Goal: Information Seeking & Learning: Learn about a topic

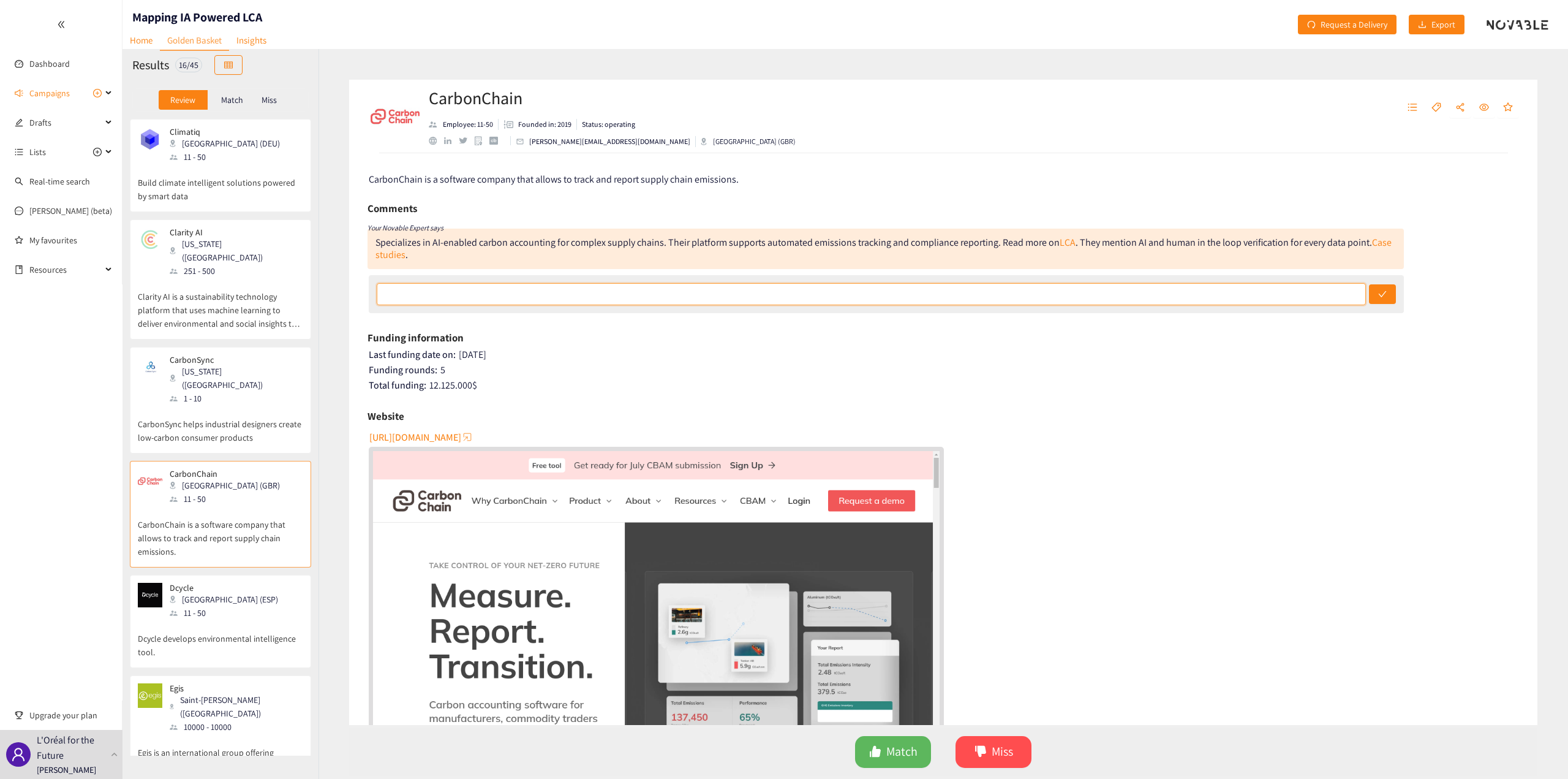
click at [735, 289] on input "text" at bounding box center [871, 294] width 990 height 22
click at [1381, 244] on link "Case studies" at bounding box center [884, 248] width 1016 height 25
click at [439, 437] on span "[URL][DOMAIN_NAME]" at bounding box center [415, 437] width 92 height 15
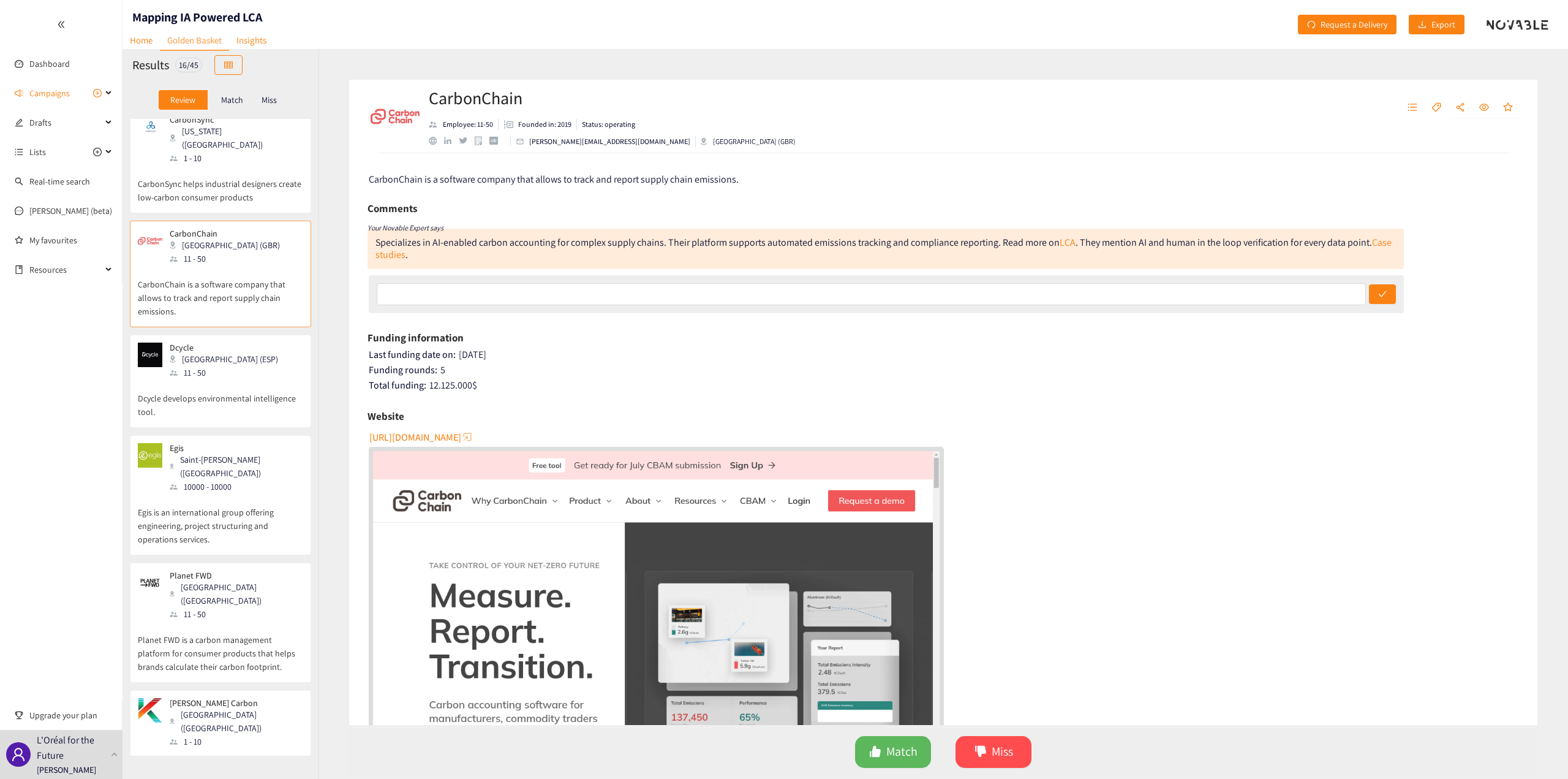
scroll to position [245, 0]
click at [232, 374] on p "Dcycle develops environmental intelligence tool." at bounding box center [221, 394] width 166 height 40
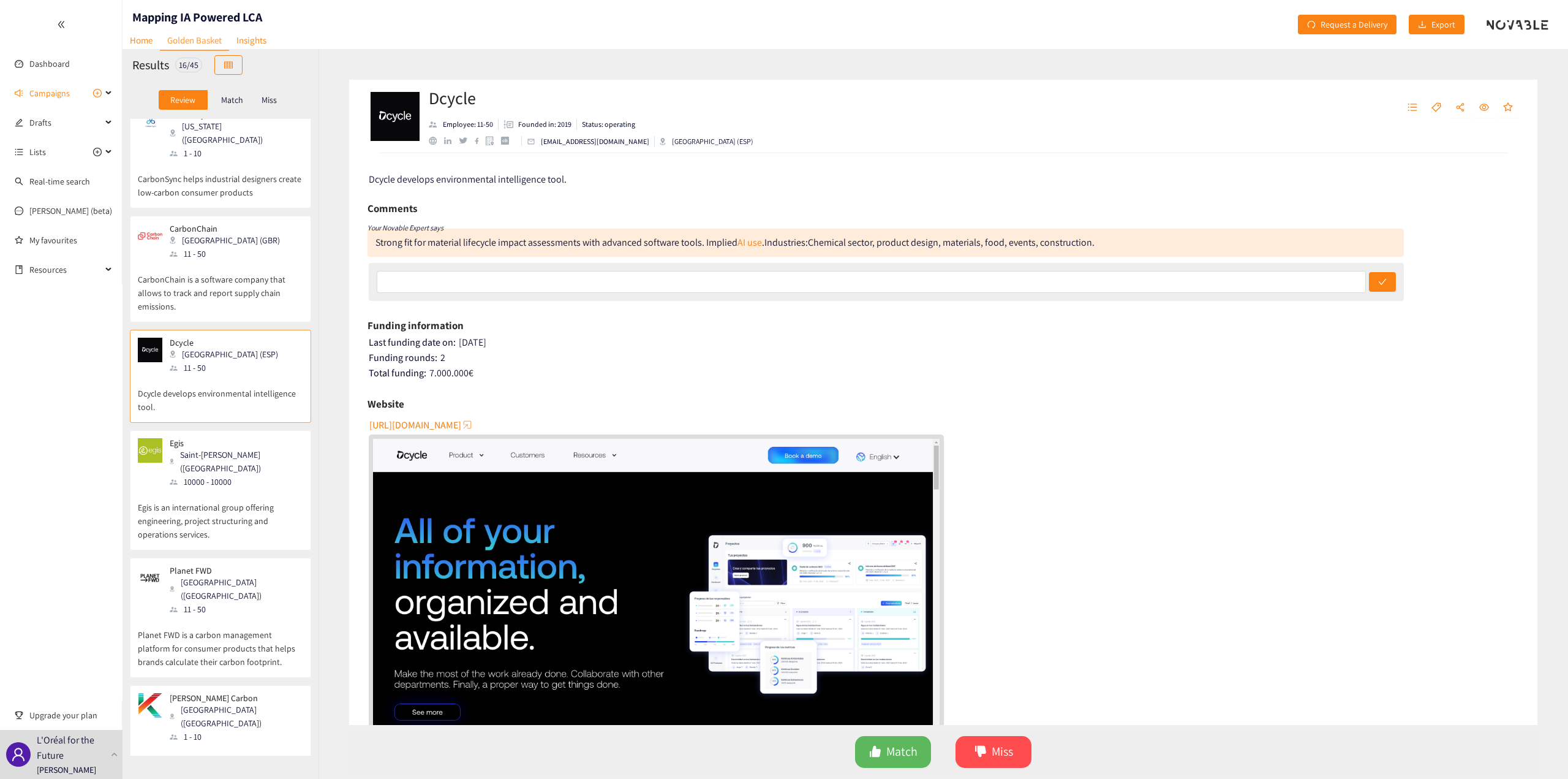
click at [230, 438] on p "Egis" at bounding box center [232, 443] width 125 height 10
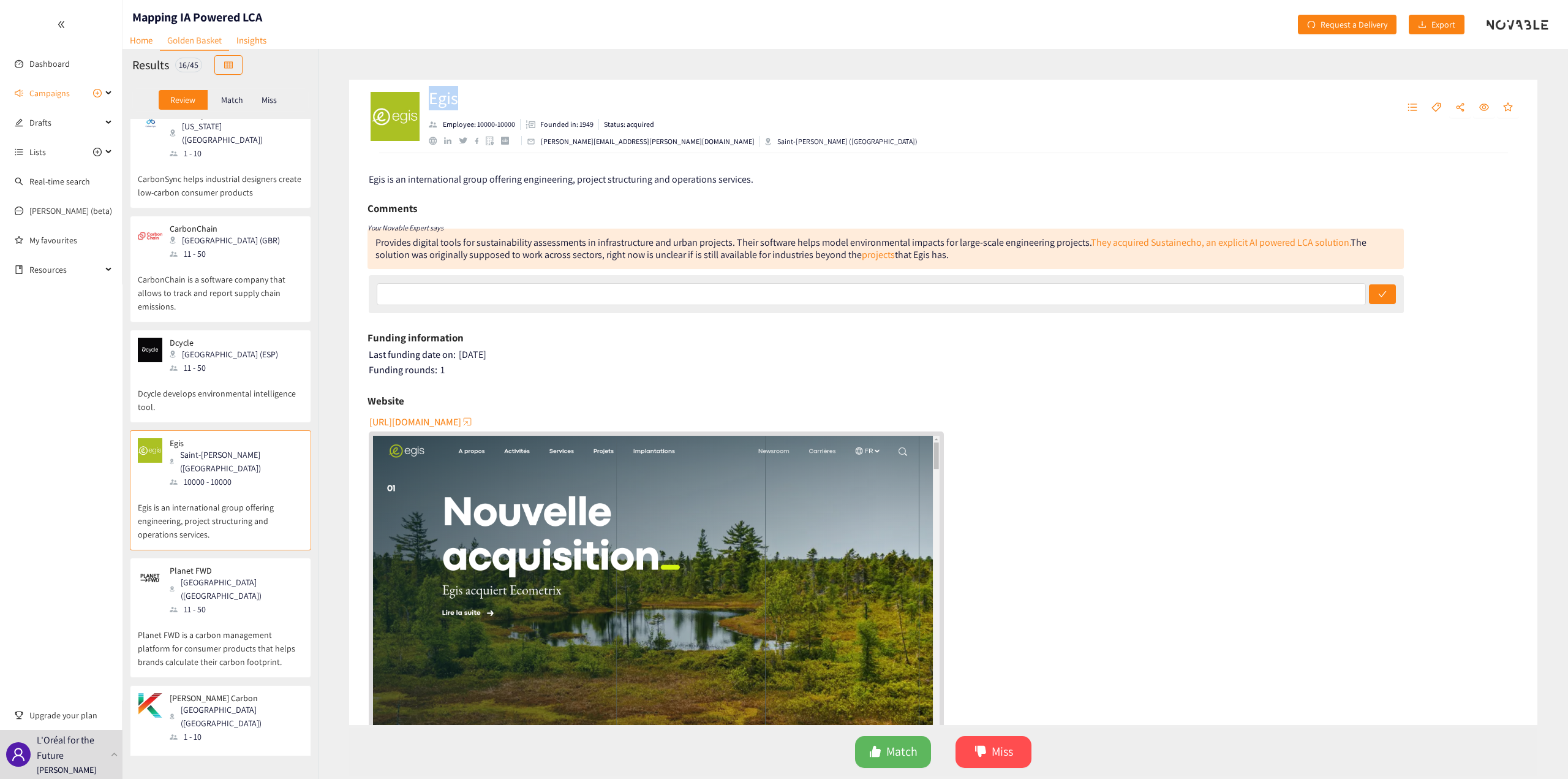
drag, startPoint x: 462, startPoint y: 102, endPoint x: 427, endPoint y: 100, distance: 35.1
click at [427, 100] on div "Egis Employee: 10000-10000 Founded in: 1949 Status: acquired [EMAIL_ADDRESS][PE…" at bounding box center [713, 116] width 691 height 37
copy h2 "Egis"
click at [1249, 244] on link "They acquired Sustainecho, an explicit AI powered LCA solution." at bounding box center [1221, 242] width 260 height 13
click at [937, 396] on div "Website" at bounding box center [943, 401] width 1151 height 18
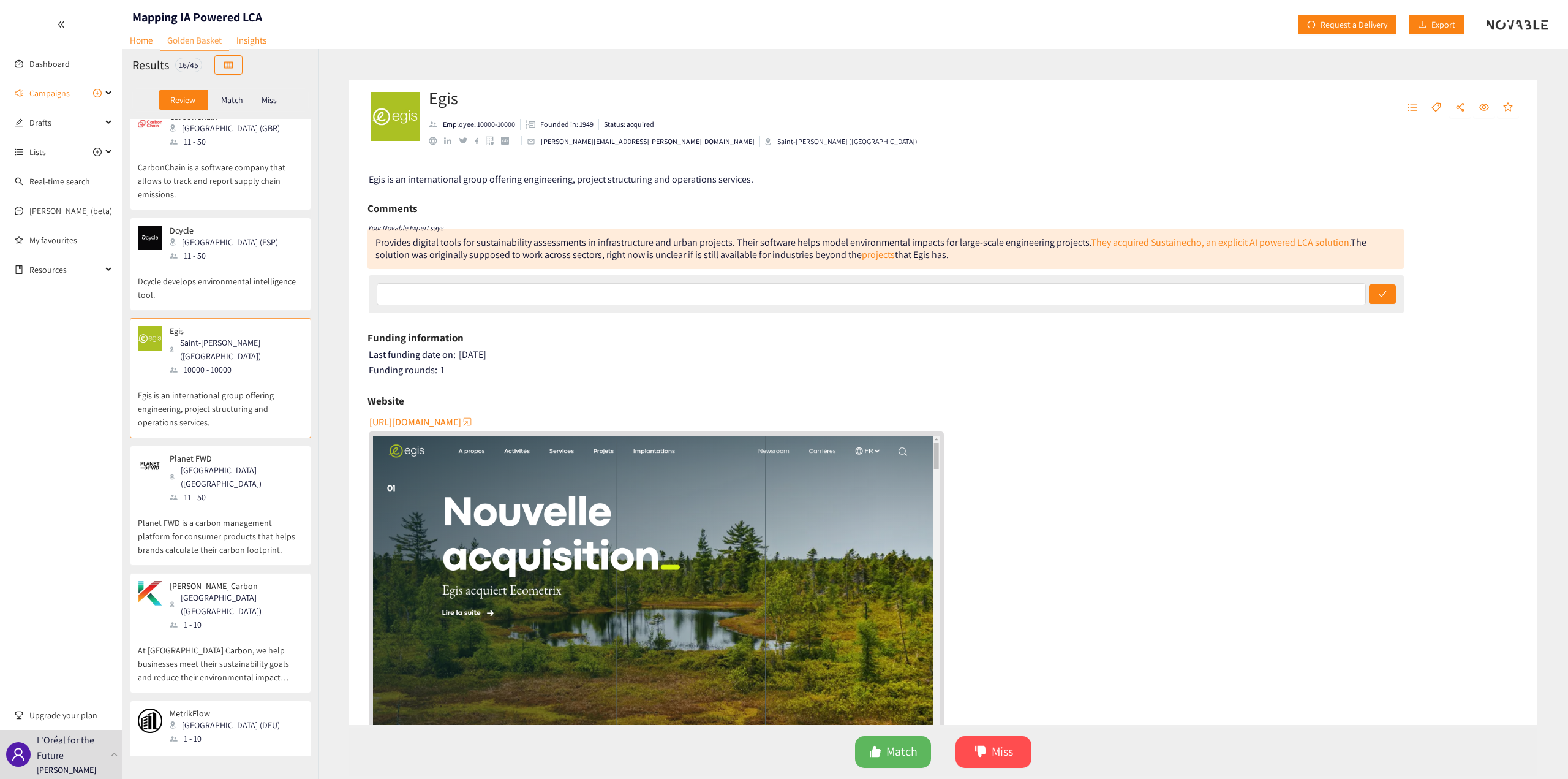
scroll to position [367, 0]
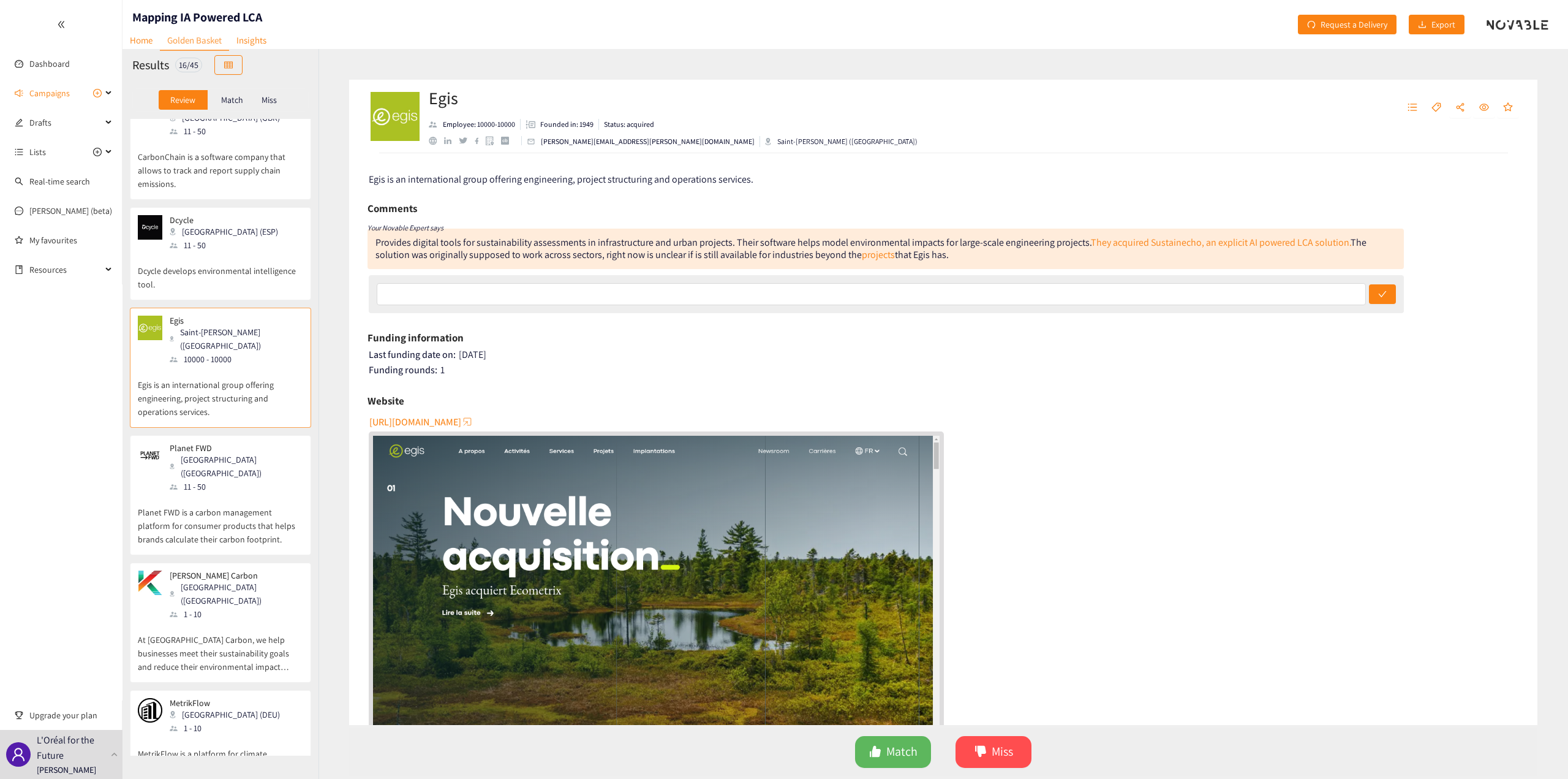
click at [235, 480] on div "11 - 50" at bounding box center [236, 487] width 132 height 14
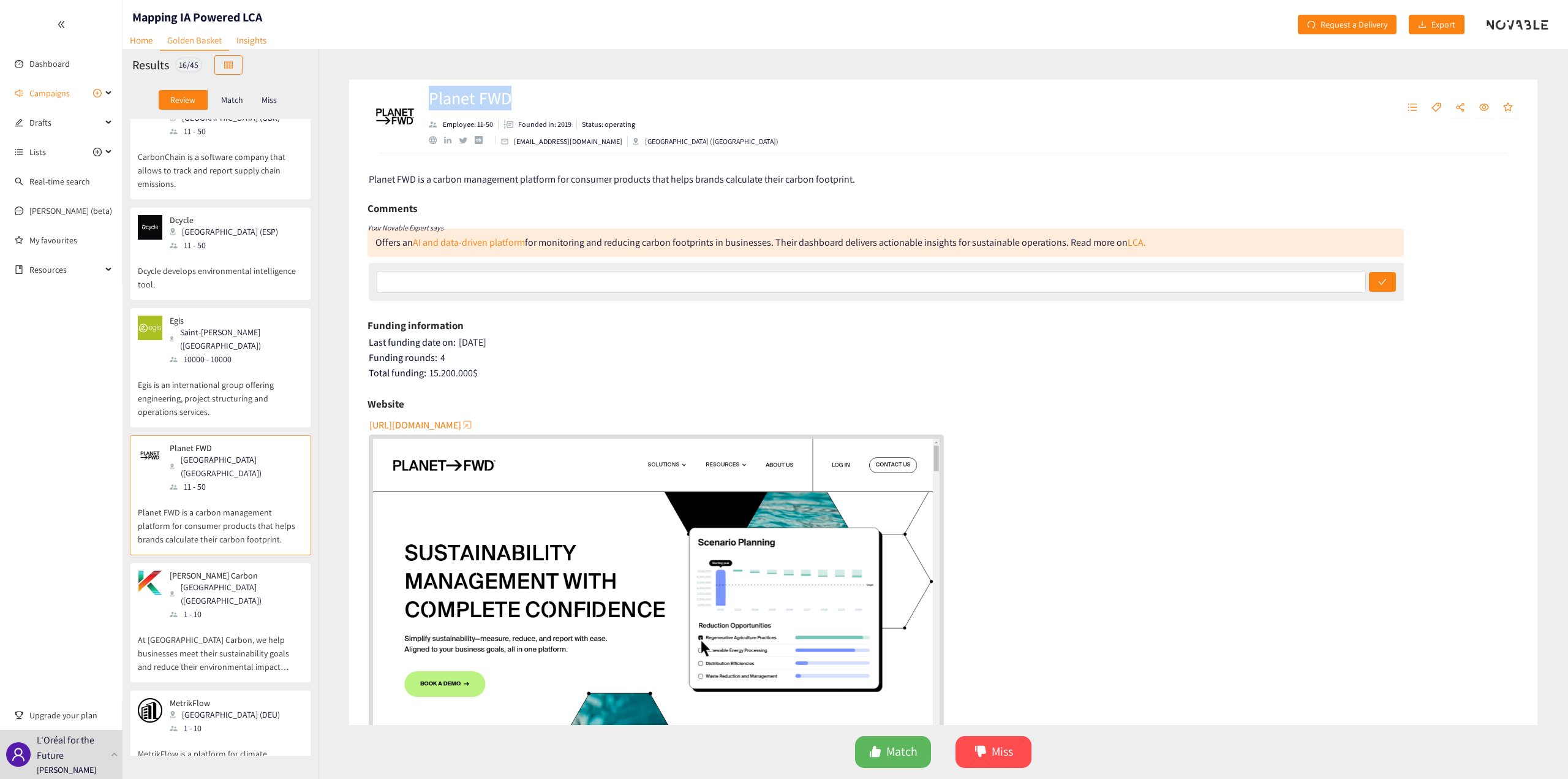
drag, startPoint x: 515, startPoint y: 100, endPoint x: 427, endPoint y: 100, distance: 88.0
click at [428, 99] on div "Planet FWD Employee: 11-50 Founded in: 2019 Status: operating [EMAIL_ADDRESS][D…" at bounding box center [713, 116] width 691 height 37
copy h2 "Planet FWD"
click at [497, 245] on link "AI and data-driven platform" at bounding box center [468, 242] width 112 height 13
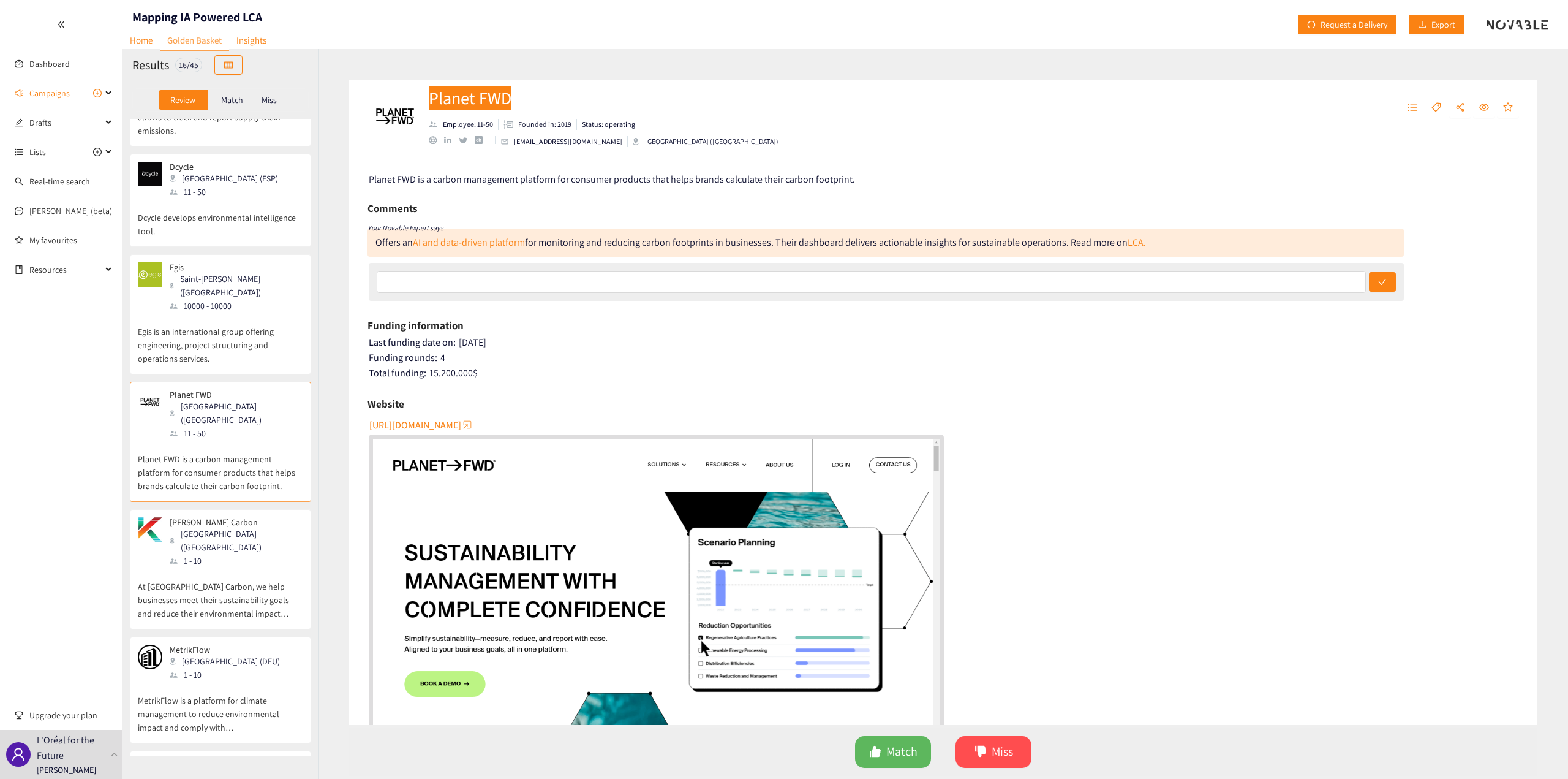
scroll to position [552, 0]
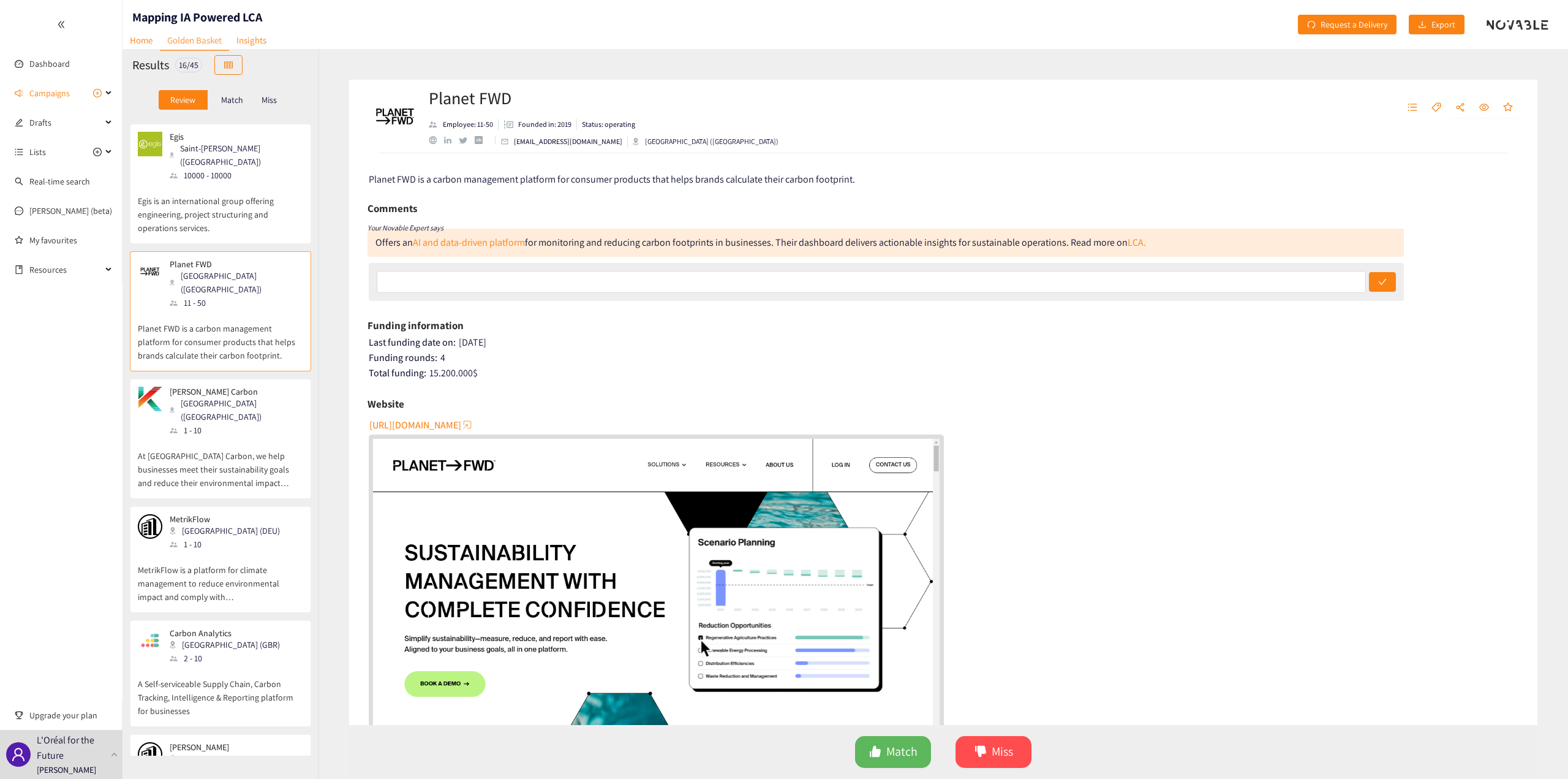
click at [207, 437] on p "At [GEOGRAPHIC_DATA] Carbon, we help businesses meet their sustainability goals…" at bounding box center [221, 463] width 166 height 52
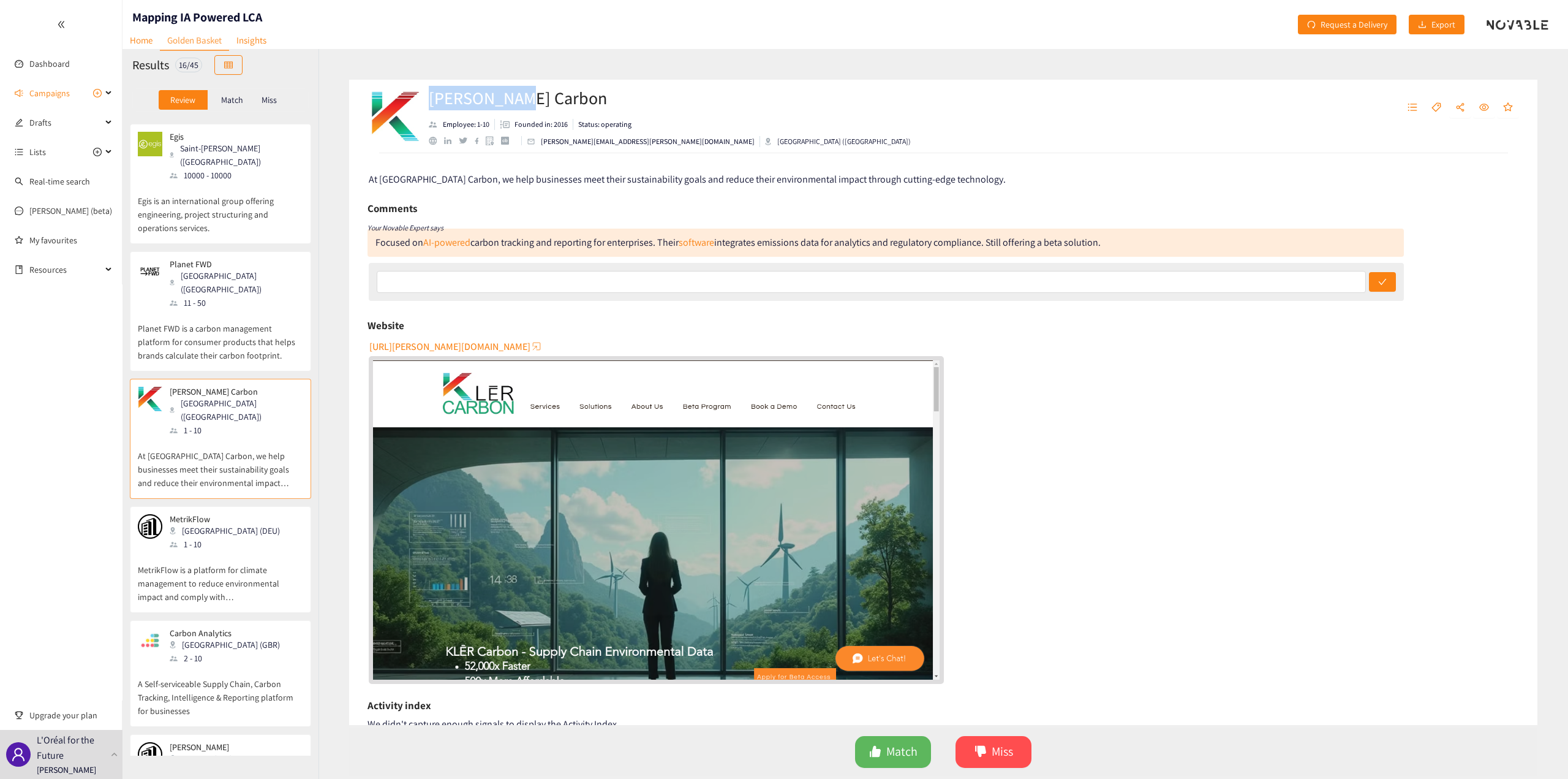
drag, startPoint x: 528, startPoint y: 95, endPoint x: 430, endPoint y: 88, distance: 98.2
click at [430, 88] on h2 "[PERSON_NAME] Carbon" at bounding box center [670, 98] width 482 height 24
copy h2 "[PERSON_NAME] Carbon"
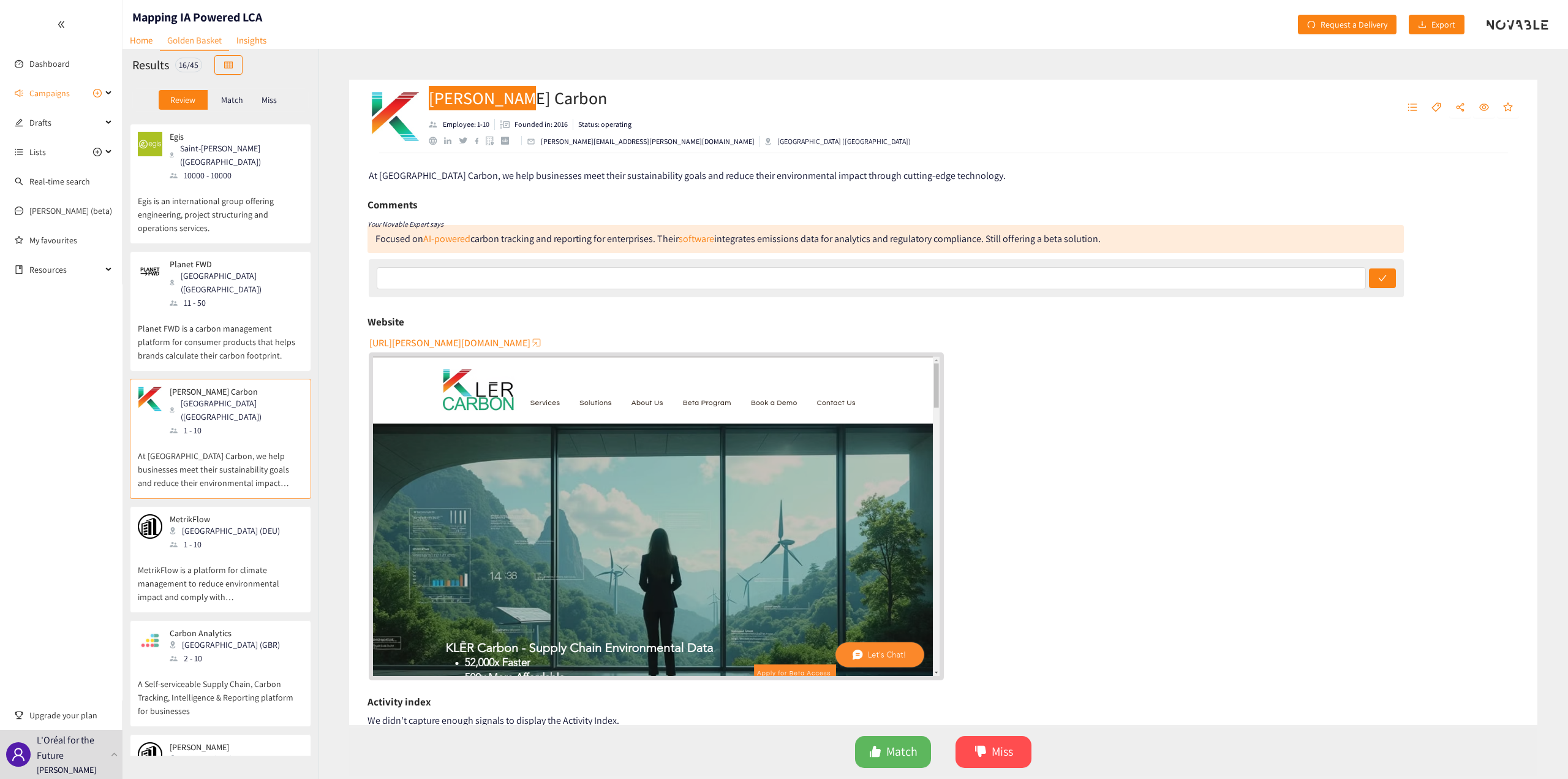
scroll to position [0, 0]
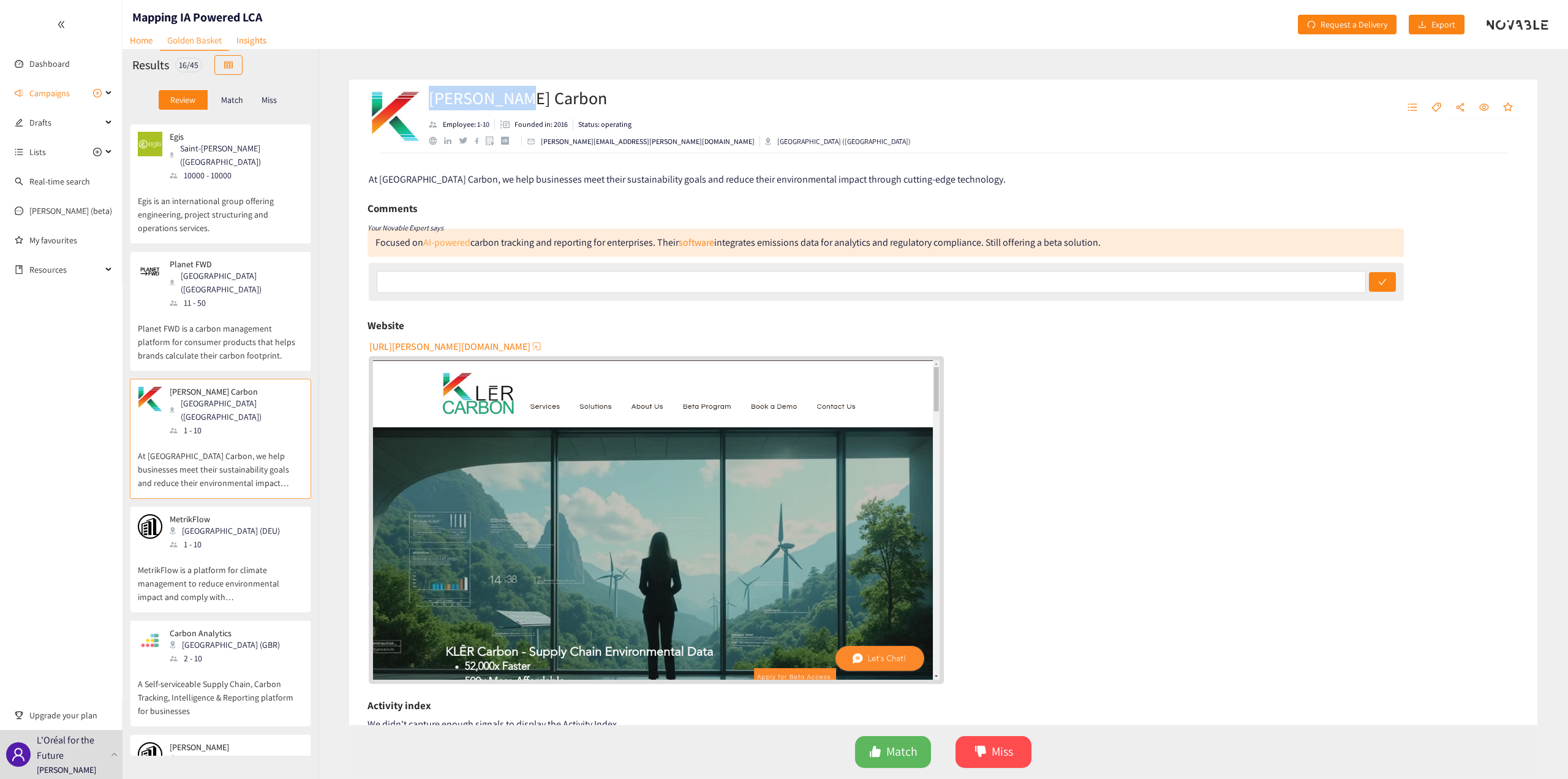
click at [446, 242] on link "AI-powered" at bounding box center [447, 242] width 47 height 13
click at [199, 537] on div "1 - 10" at bounding box center [228, 544] width 118 height 14
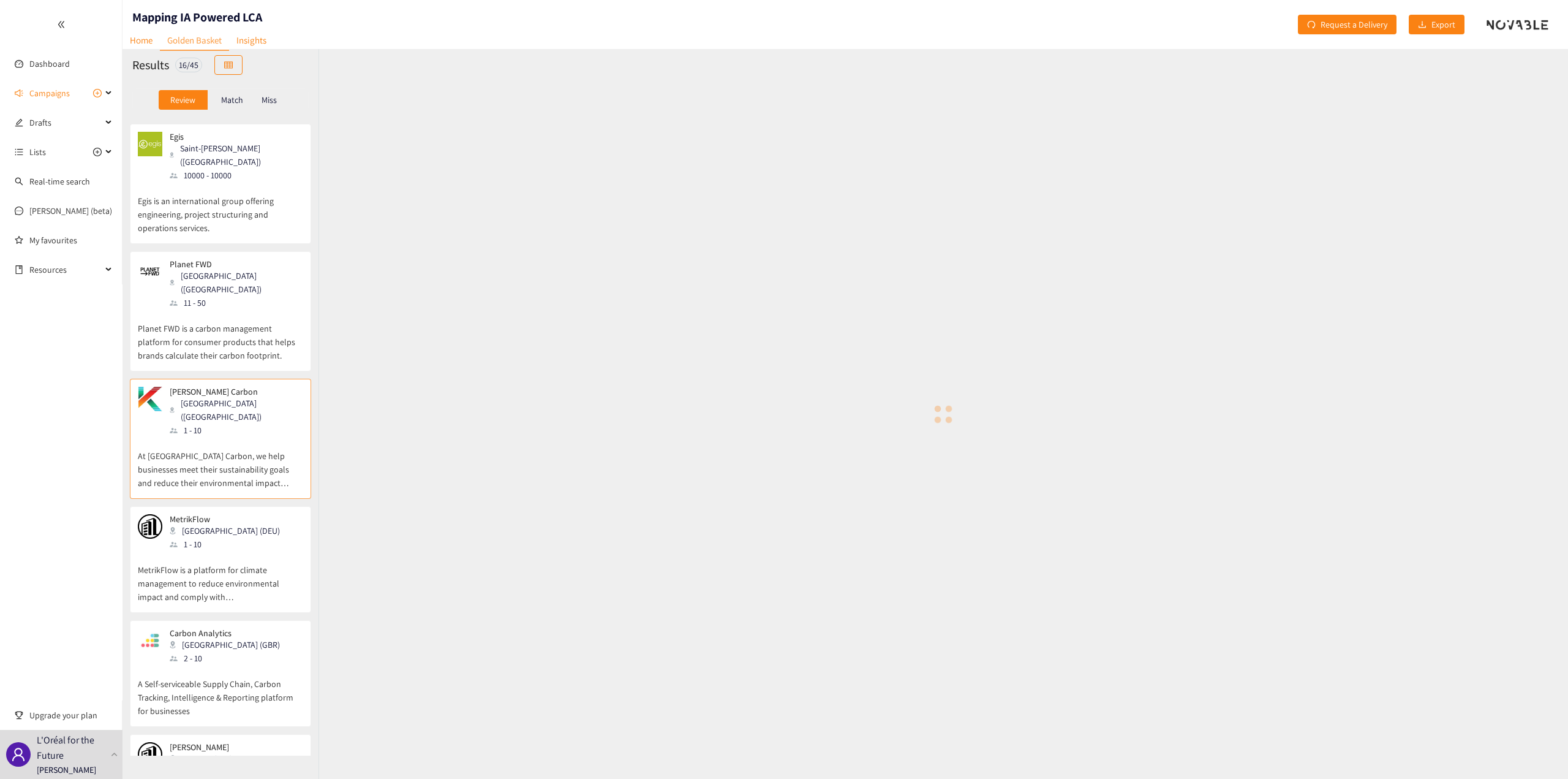
click at [200, 537] on div "1 - 10" at bounding box center [228, 544] width 118 height 14
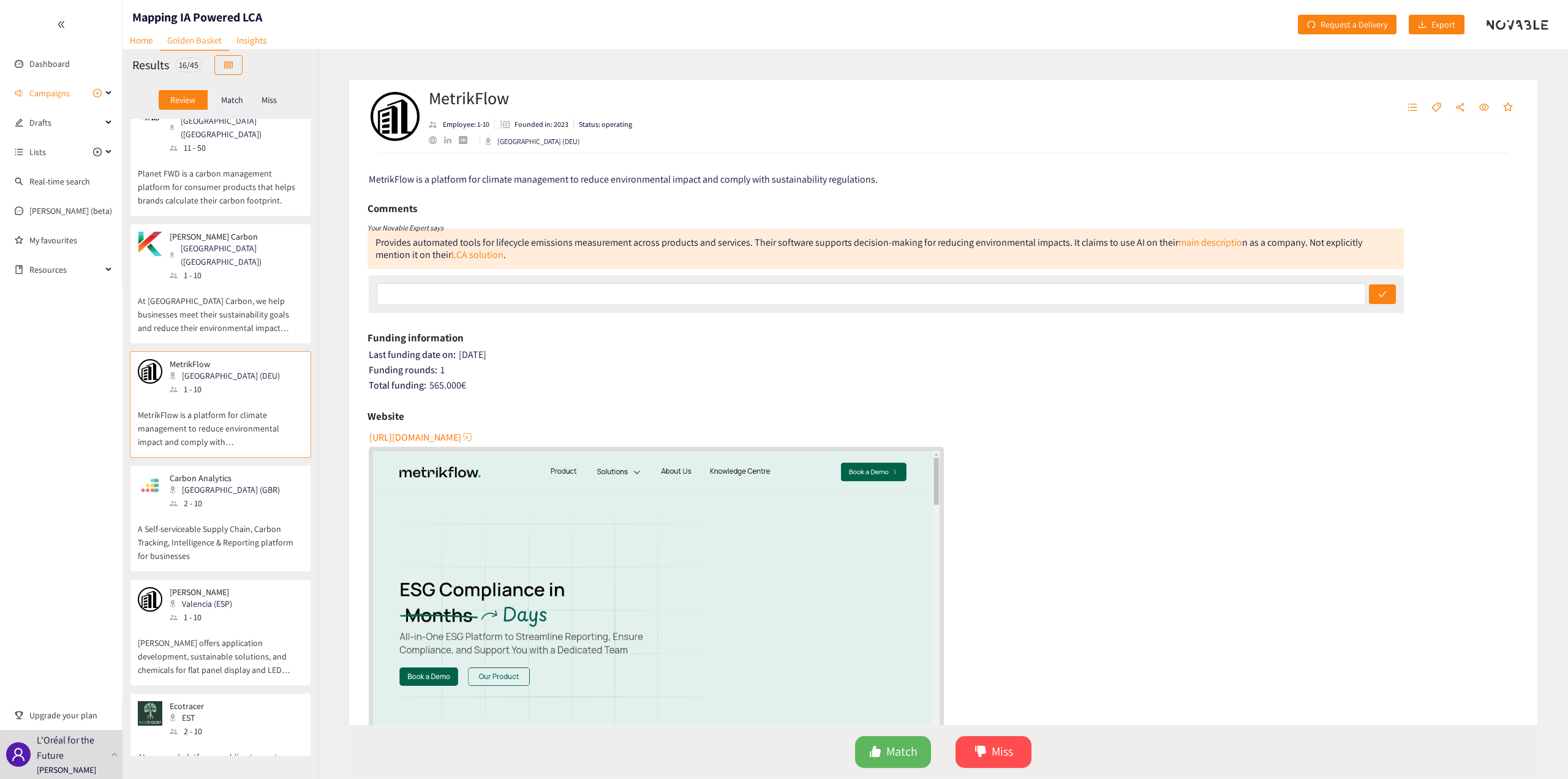
scroll to position [693, 0]
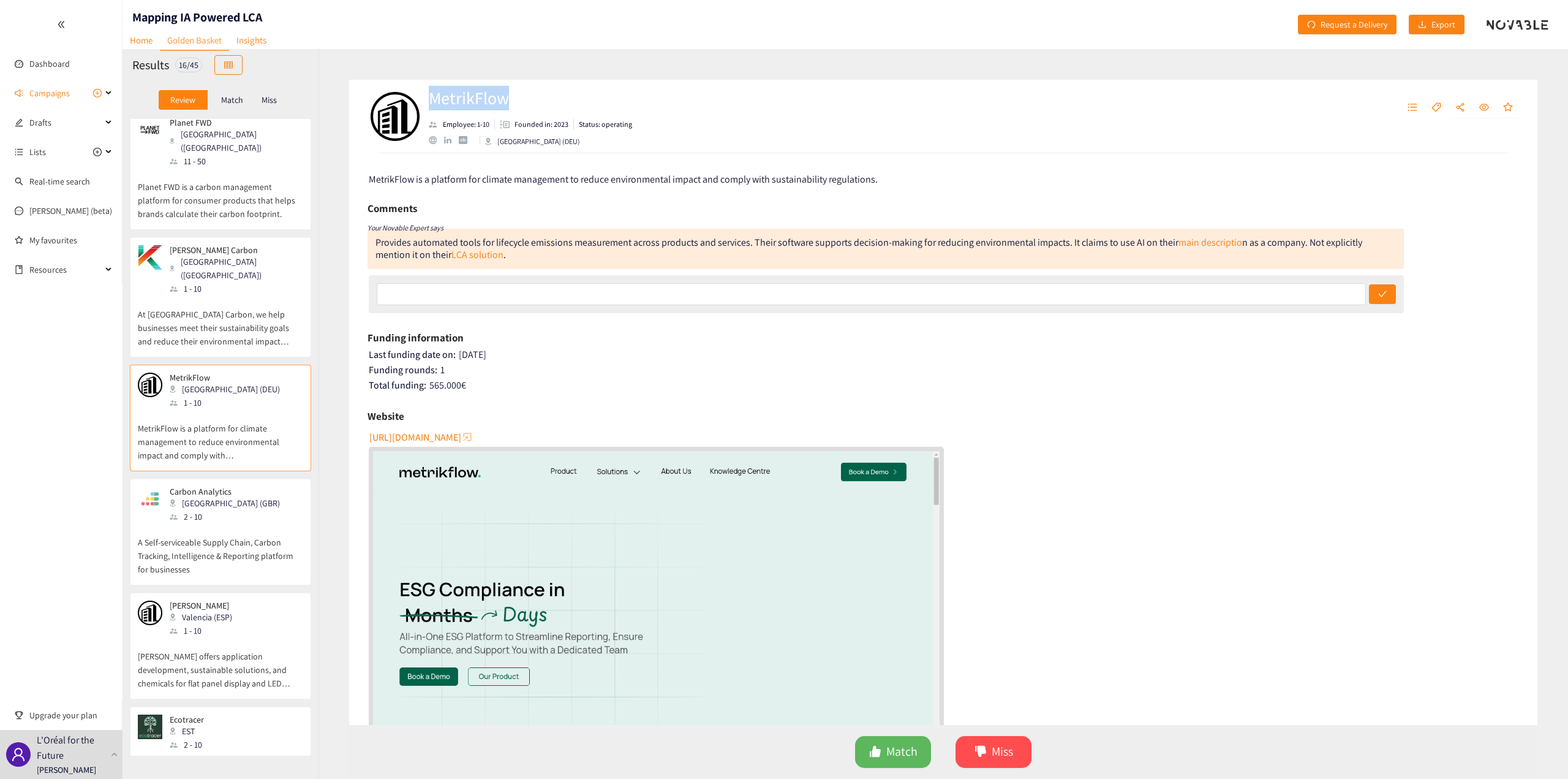
drag, startPoint x: 516, startPoint y: 93, endPoint x: 433, endPoint y: 90, distance: 83.1
click at [433, 90] on h2 "MetrikFlow" at bounding box center [530, 98] width 203 height 24
copy h2 "MetrikFlow"
click at [508, 257] on div "Provides automated tools for lifecycle emissions measurement across products an…" at bounding box center [885, 248] width 1036 height 40
click at [509, 257] on div "Provides automated tools for lifecycle emissions measurement across products an…" at bounding box center [885, 248] width 1036 height 40
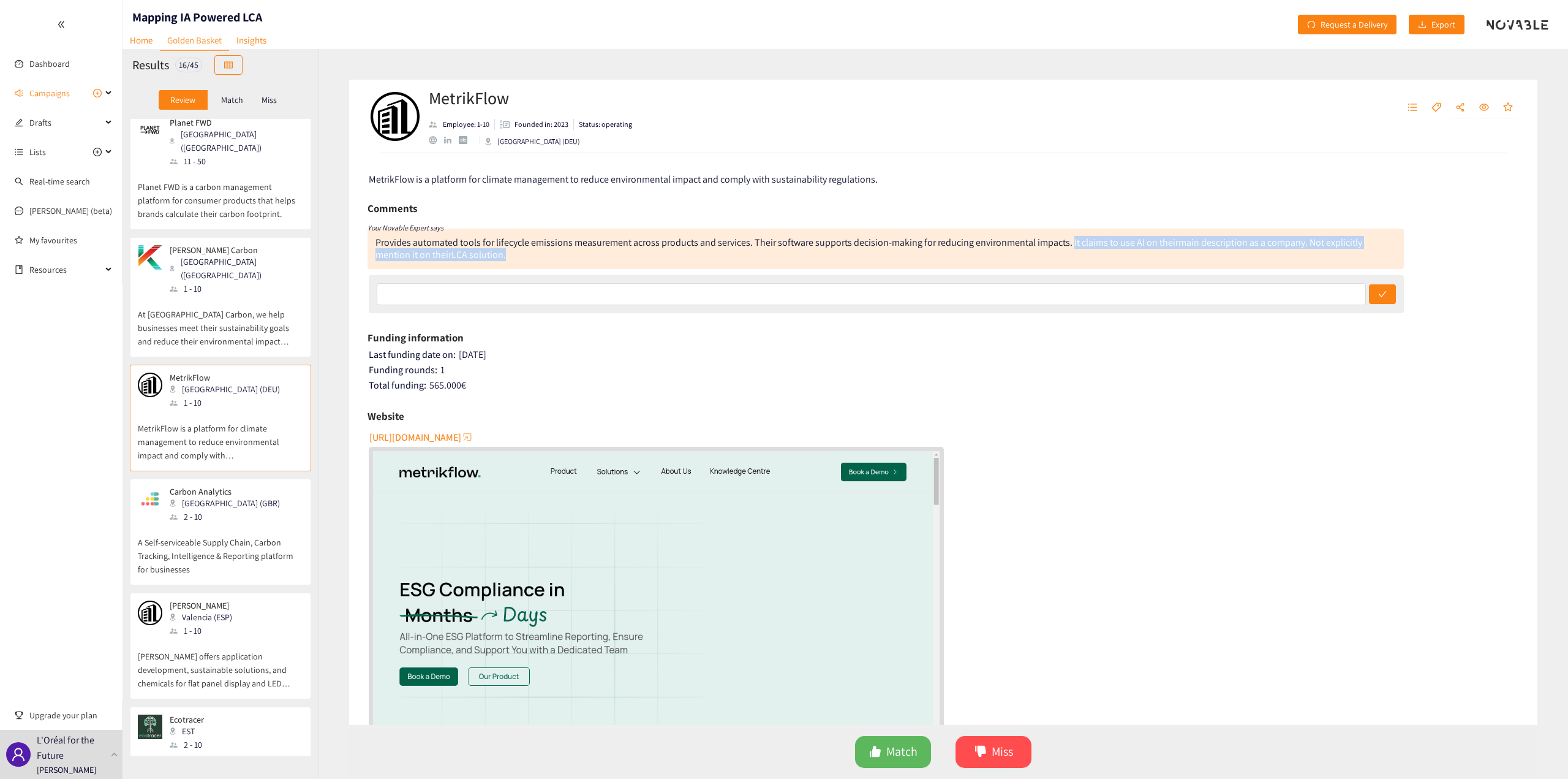
drag, startPoint x: 509, startPoint y: 257, endPoint x: 1069, endPoint y: 245, distance: 560.1
click at [1069, 245] on div "Provides automated tools for lifecycle emissions measurement across products an…" at bounding box center [885, 248] width 1036 height 40
copy div "It claims to use AI on their main descriptio n as a company. Not explicitly men…"
click at [421, 260] on div "Provides automated tools for lifecycle emissions measurement across products an…" at bounding box center [869, 248] width 987 height 25
click at [556, 279] on div at bounding box center [887, 294] width 1036 height 38
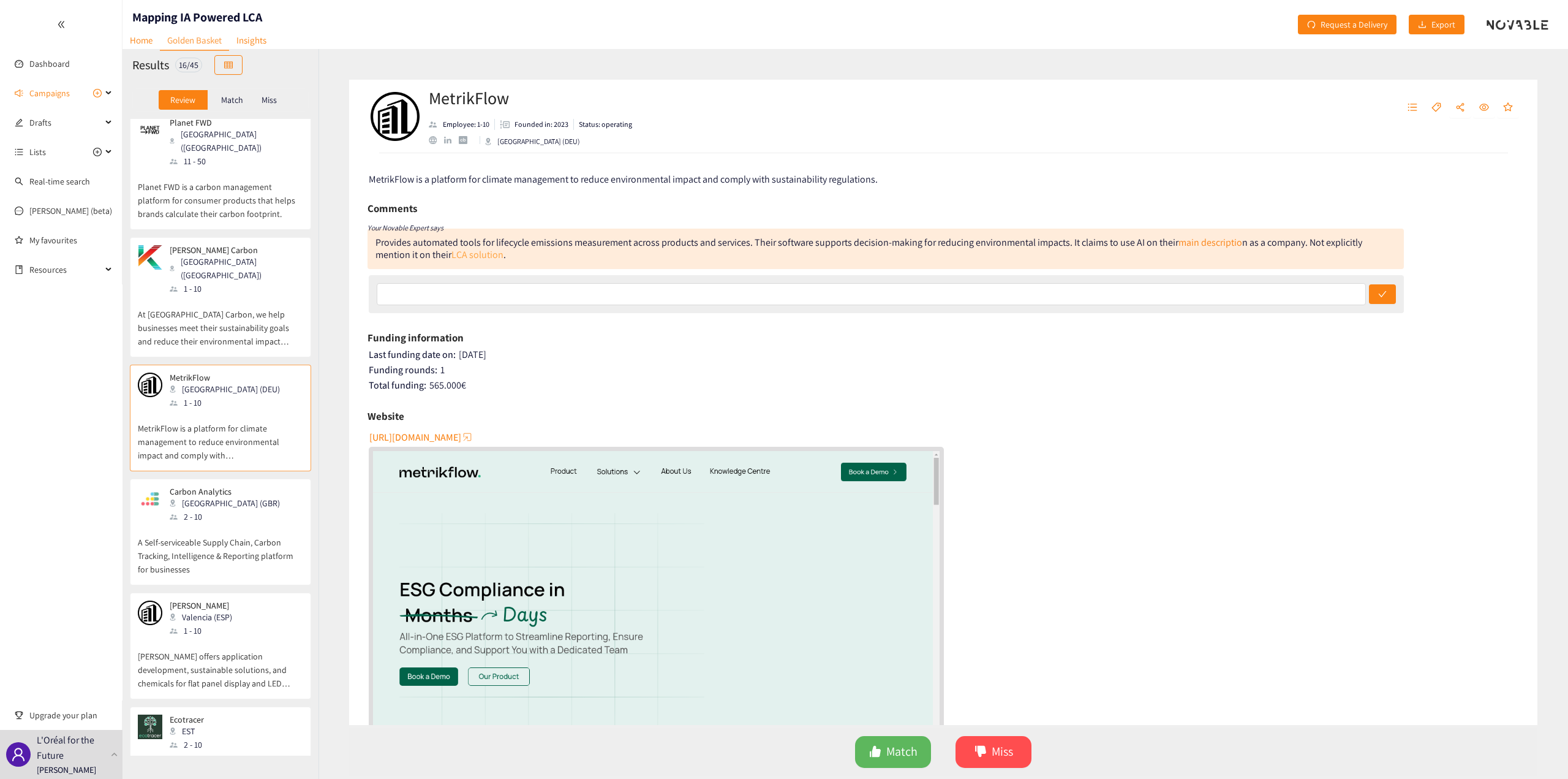
click at [490, 253] on link "LCA solution" at bounding box center [478, 254] width 52 height 13
click at [256, 523] on p "A Self-serviceable Supply Chain, Carbon Tracking, Intelligence & Reporting plat…" at bounding box center [221, 549] width 166 height 52
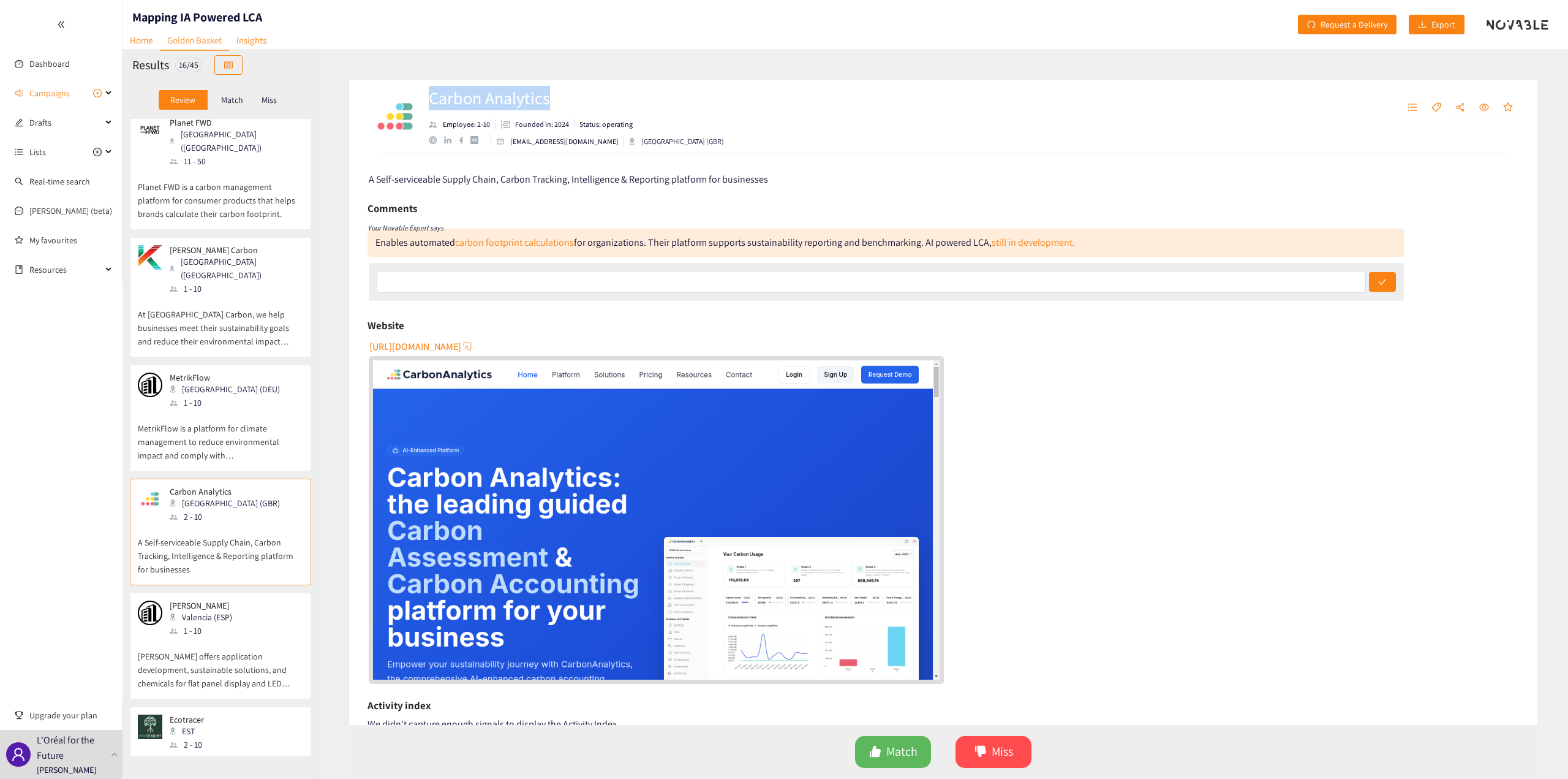
drag, startPoint x: 560, startPoint y: 100, endPoint x: 431, endPoint y: 98, distance: 129.0
click at [431, 98] on h2 "Carbon Analytics" at bounding box center [576, 98] width 295 height 24
copy h2 "Carbon Analytics"
click at [1020, 239] on link "still in development." at bounding box center [1033, 242] width 84 height 13
click at [1059, 335] on div "Website" at bounding box center [943, 326] width 1151 height 18
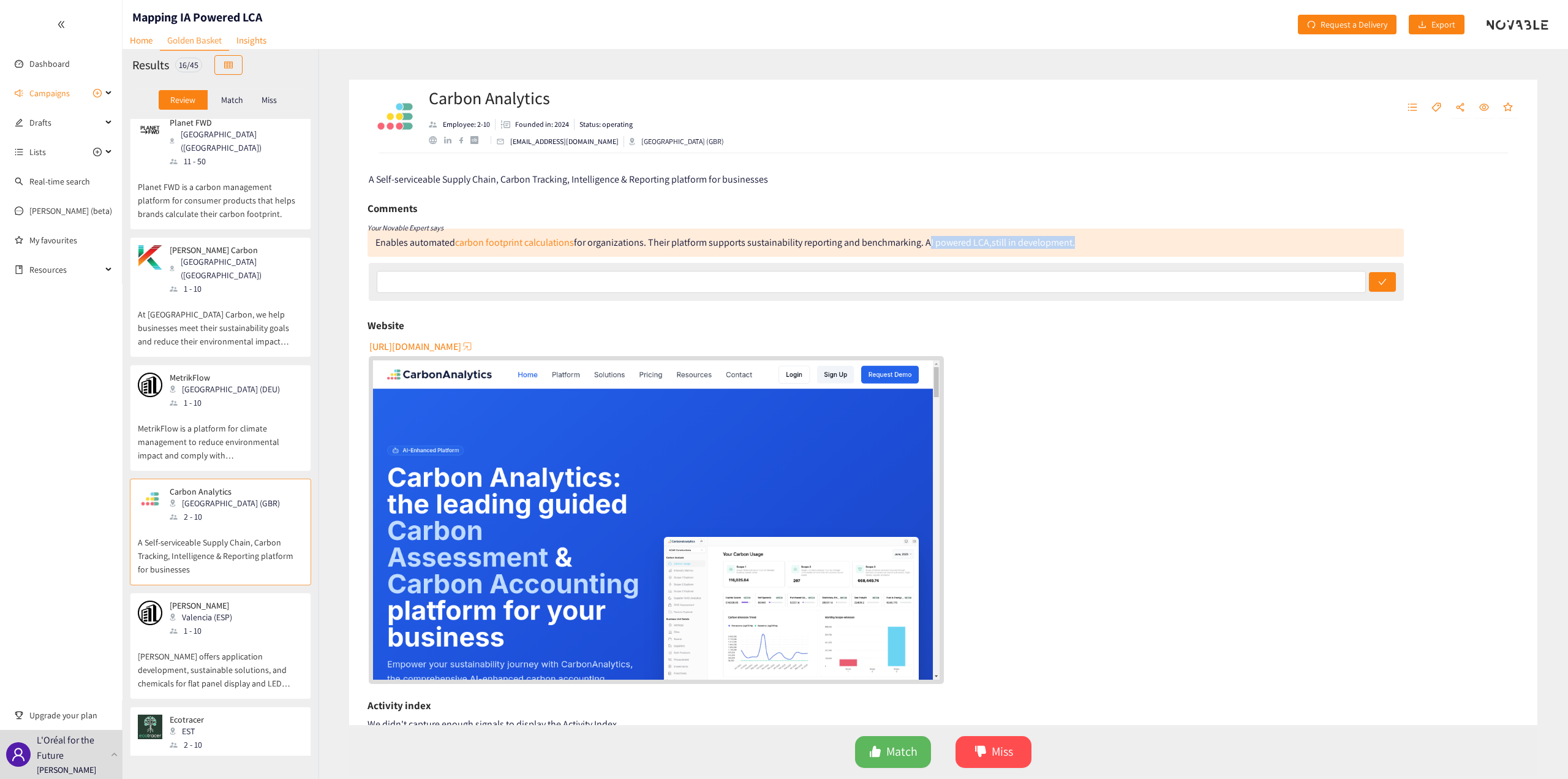
drag, startPoint x: 1085, startPoint y: 240, endPoint x: 923, endPoint y: 247, distance: 162.2
click at [923, 247] on div "Enables automated carbon footprint calculations for organizations. Their platfo…" at bounding box center [885, 242] width 1036 height 28
copy div "AI powered LCA, still in development."
click at [839, 259] on div "Comments Your Novable Expert says Enables automated carbon footprint calculatio…" at bounding box center [885, 252] width 1036 height 105
drag, startPoint x: 647, startPoint y: 244, endPoint x: 1062, endPoint y: 251, distance: 415.1
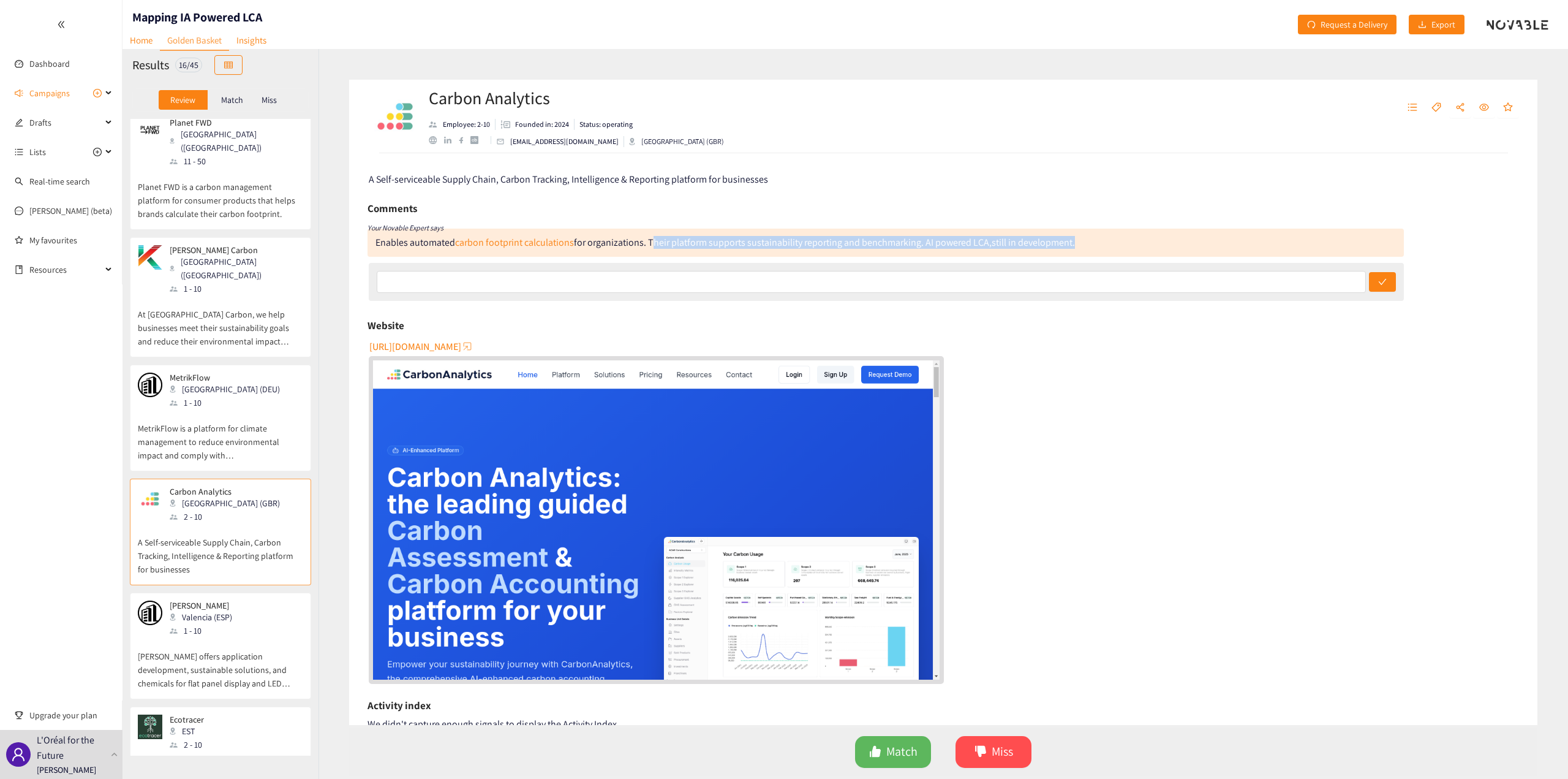
click at [1071, 253] on div "Enables automated carbon footprint calculations for organizations. Their platfo…" at bounding box center [885, 242] width 1036 height 28
copy div "Their platform supports sustainability reporting and benchmarking. AI powered L…"
click at [954, 272] on input "text" at bounding box center [871, 281] width 990 height 22
click at [1007, 245] on link "still in development." at bounding box center [1033, 242] width 84 height 13
click at [559, 101] on h2 "Carbon Analytics" at bounding box center [576, 98] width 295 height 24
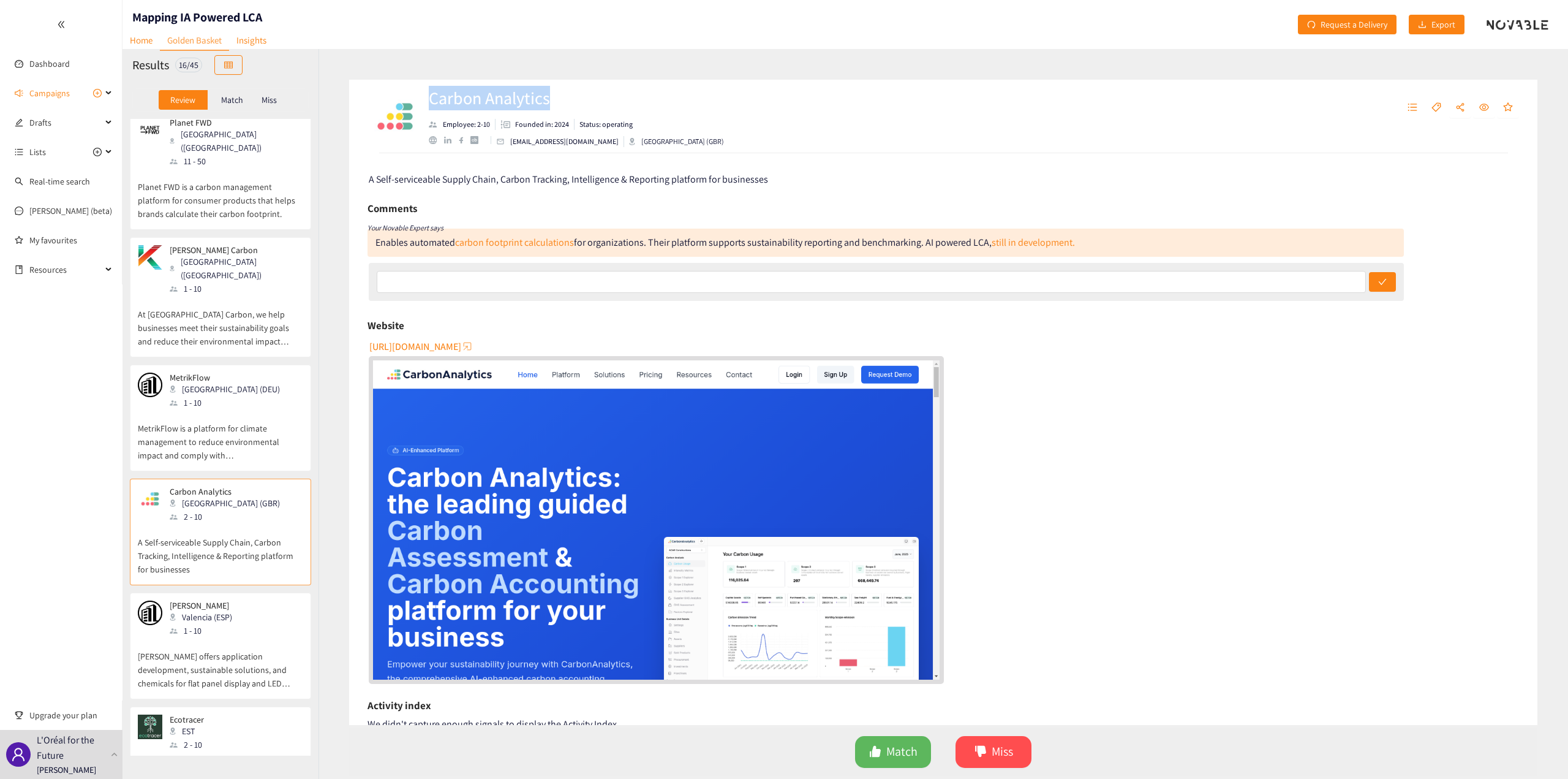
drag, startPoint x: 558, startPoint y: 96, endPoint x: 430, endPoint y: 93, distance: 128.0
click at [430, 93] on h2 "Carbon Analytics" at bounding box center [576, 98] width 295 height 24
copy h2 "Carbon Analytics"
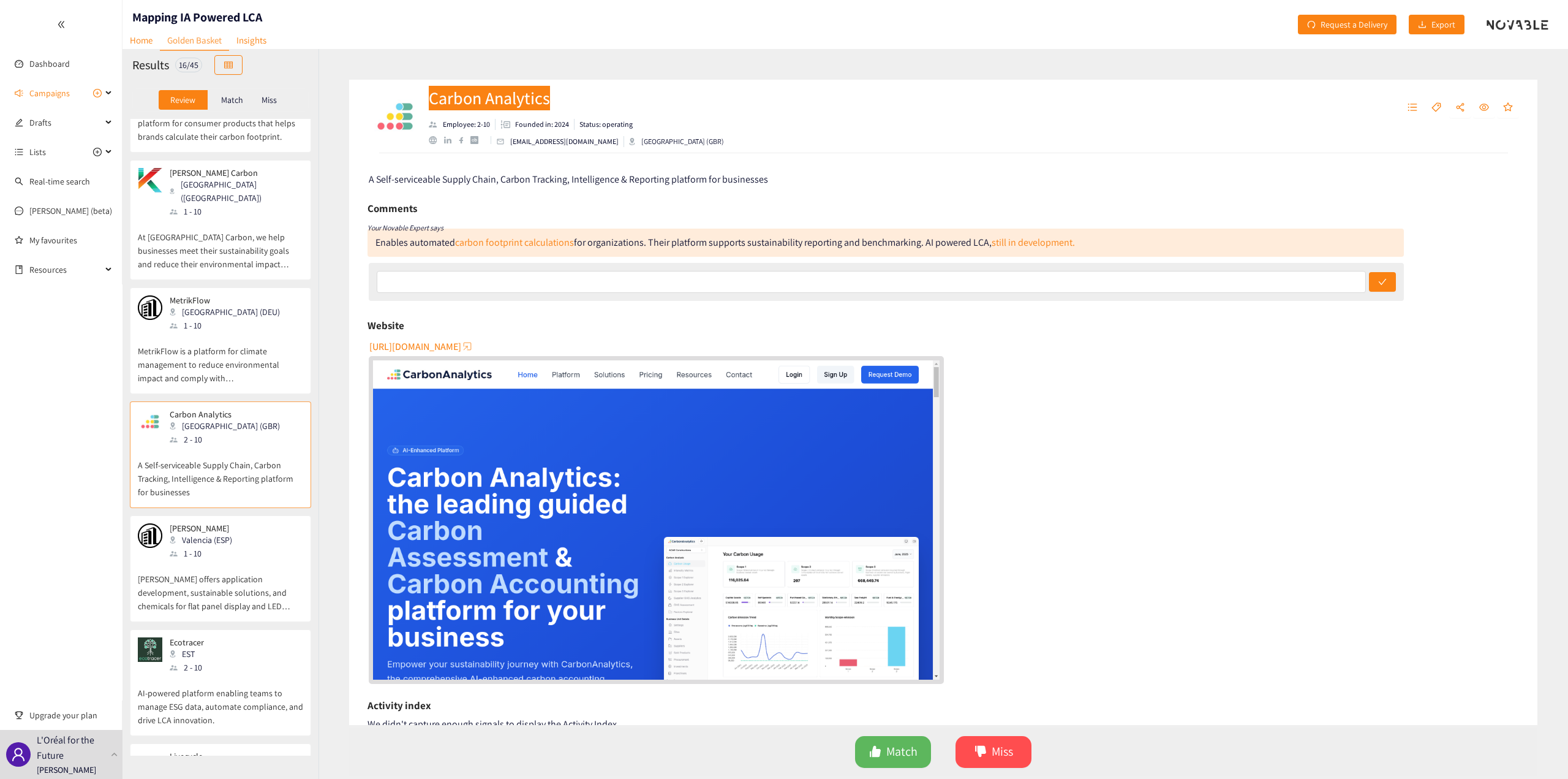
scroll to position [877, 0]
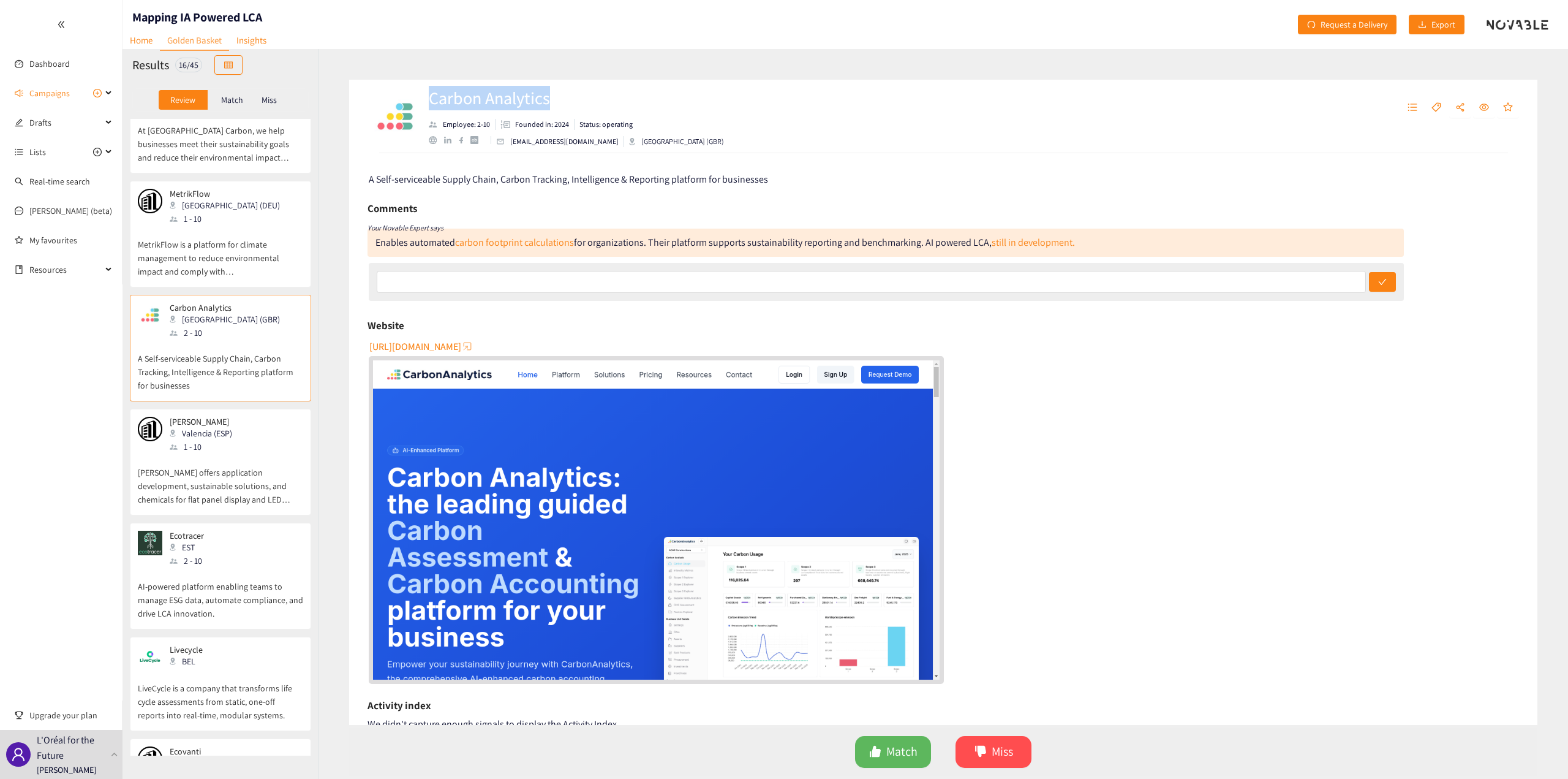
click at [182, 453] on p "[PERSON_NAME] offers application development, sustainable solutions, and chemic…" at bounding box center [221, 479] width 166 height 52
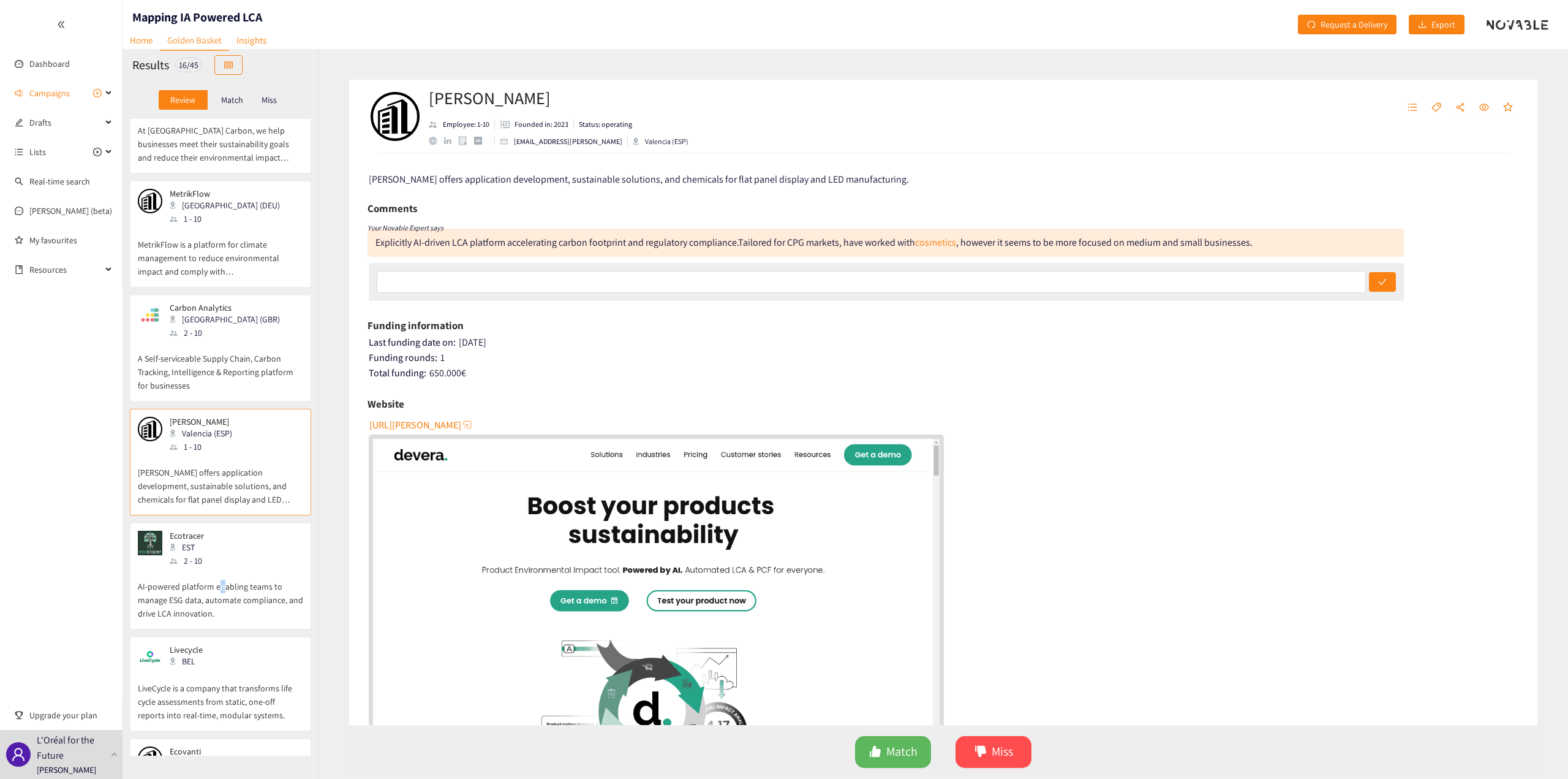
click at [221, 568] on p "AI-powered platform enabling teams to manage ESG data, automate compliance, and…" at bounding box center [221, 593] width 166 height 52
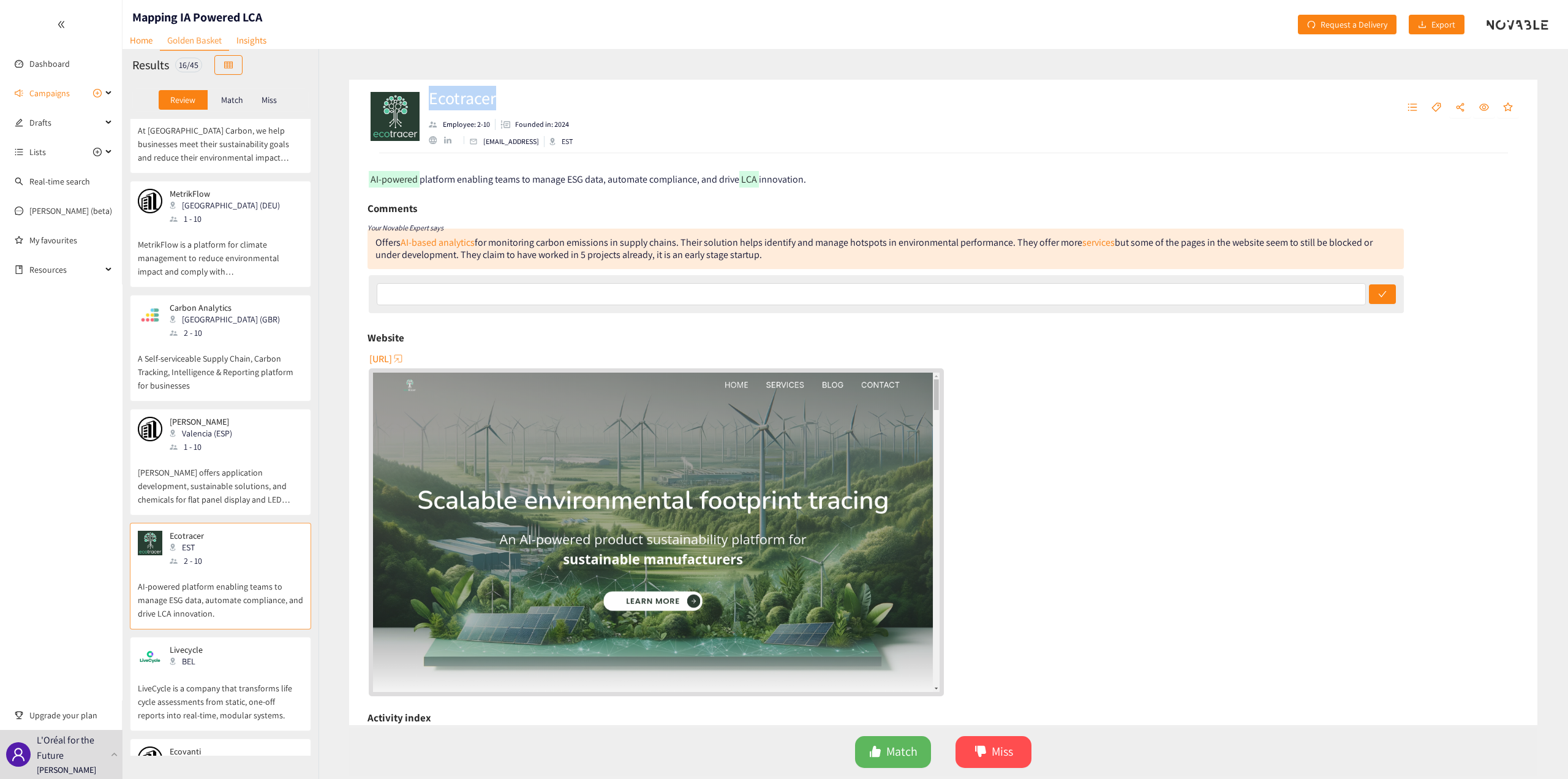
drag, startPoint x: 506, startPoint y: 103, endPoint x: 426, endPoint y: 97, distance: 80.2
click at [426, 97] on div "Ecotracer Employee: 2-10 Founded in: 2024 [EMAIL_ADDRESS] EST" at bounding box center [943, 116] width 1189 height 74
copy h2 "Ecotracer"
click at [1092, 456] on div "[URL]" at bounding box center [944, 522] width 1151 height 347
click at [811, 195] on div "AI-powered platform enabling teams to manage ESG data, automate compliance, and…" at bounding box center [943, 439] width 1189 height 572
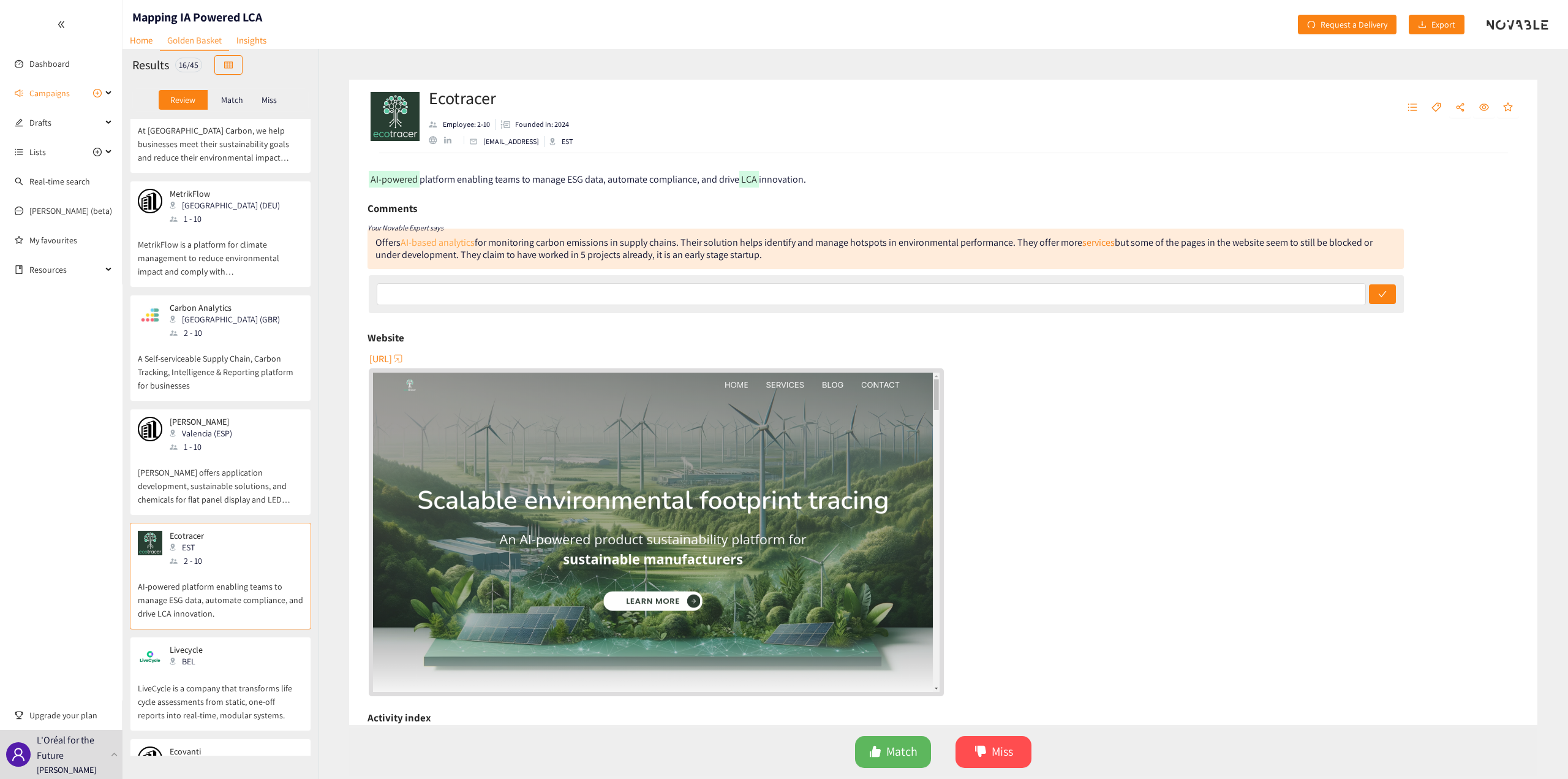
click at [435, 239] on link "AI-based analytics" at bounding box center [437, 242] width 74 height 13
click at [392, 355] on span "[URL]" at bounding box center [381, 359] width 23 height 15
click at [1107, 375] on div "[URL]" at bounding box center [944, 522] width 1151 height 347
click at [156, 453] on p "[PERSON_NAME] offers application development, sustainable solutions, and chemic…" at bounding box center [221, 479] width 166 height 52
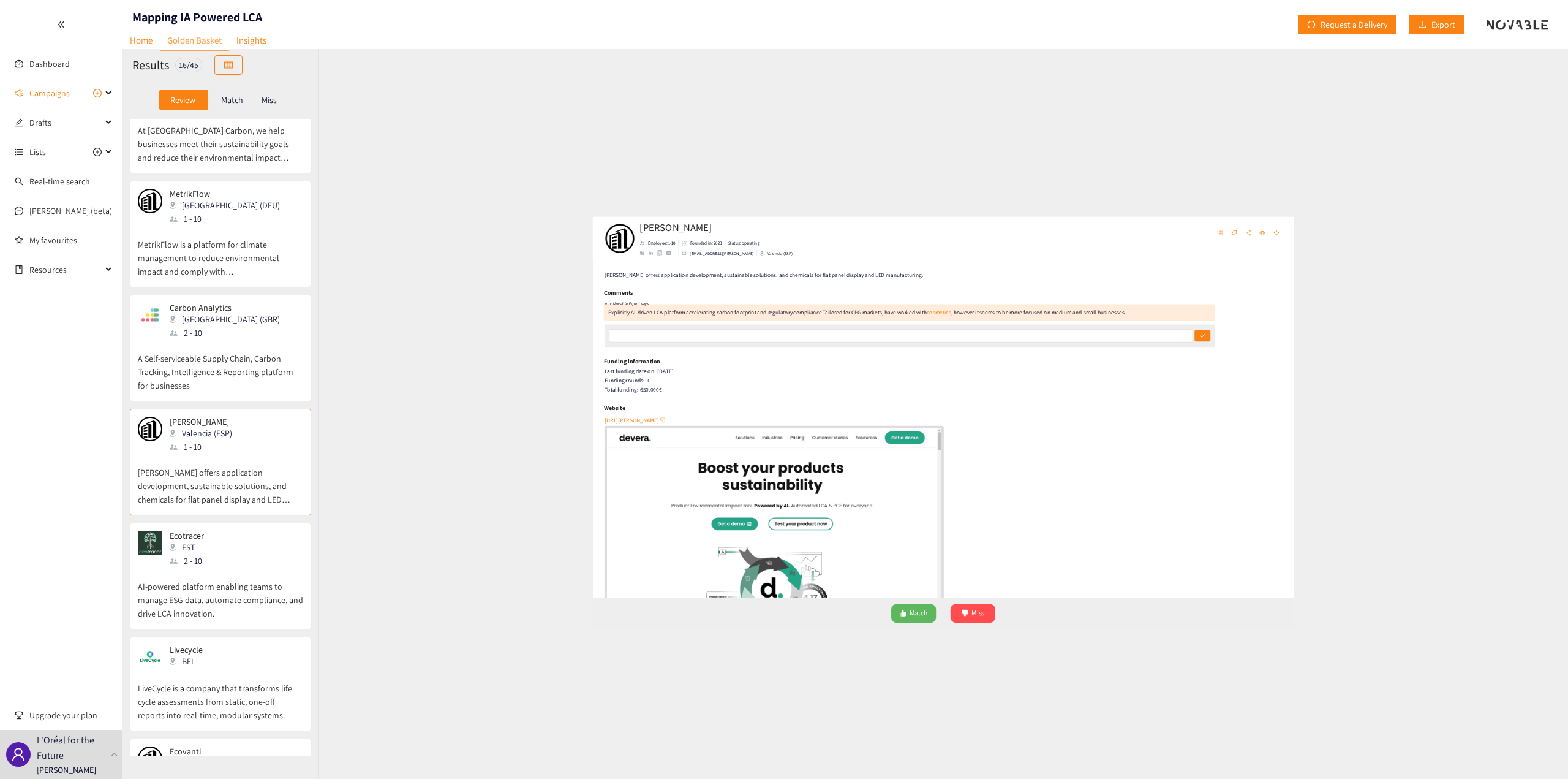
click at [205, 554] on div "2 - 10" at bounding box center [198, 561] width 56 height 14
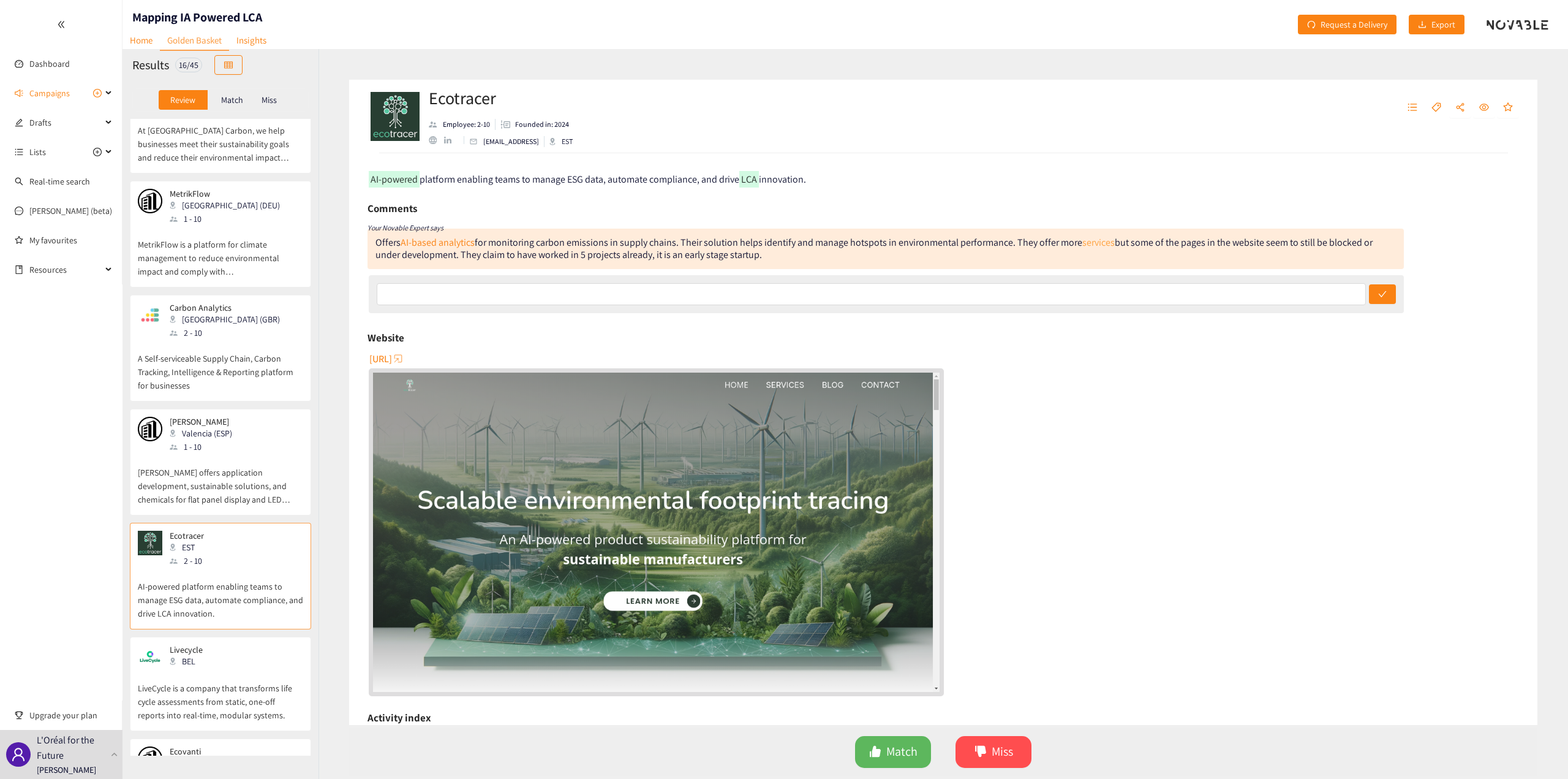
click at [1090, 245] on link "services" at bounding box center [1098, 242] width 33 height 13
drag, startPoint x: 768, startPoint y: 256, endPoint x: 655, endPoint y: 258, distance: 113.0
click at [655, 258] on div "Offers AI-based analytics for monitoring carbon emissions in supply chains. The…" at bounding box center [885, 248] width 1036 height 40
click at [217, 644] on p "Livecycle" at bounding box center [194, 649] width 49 height 10
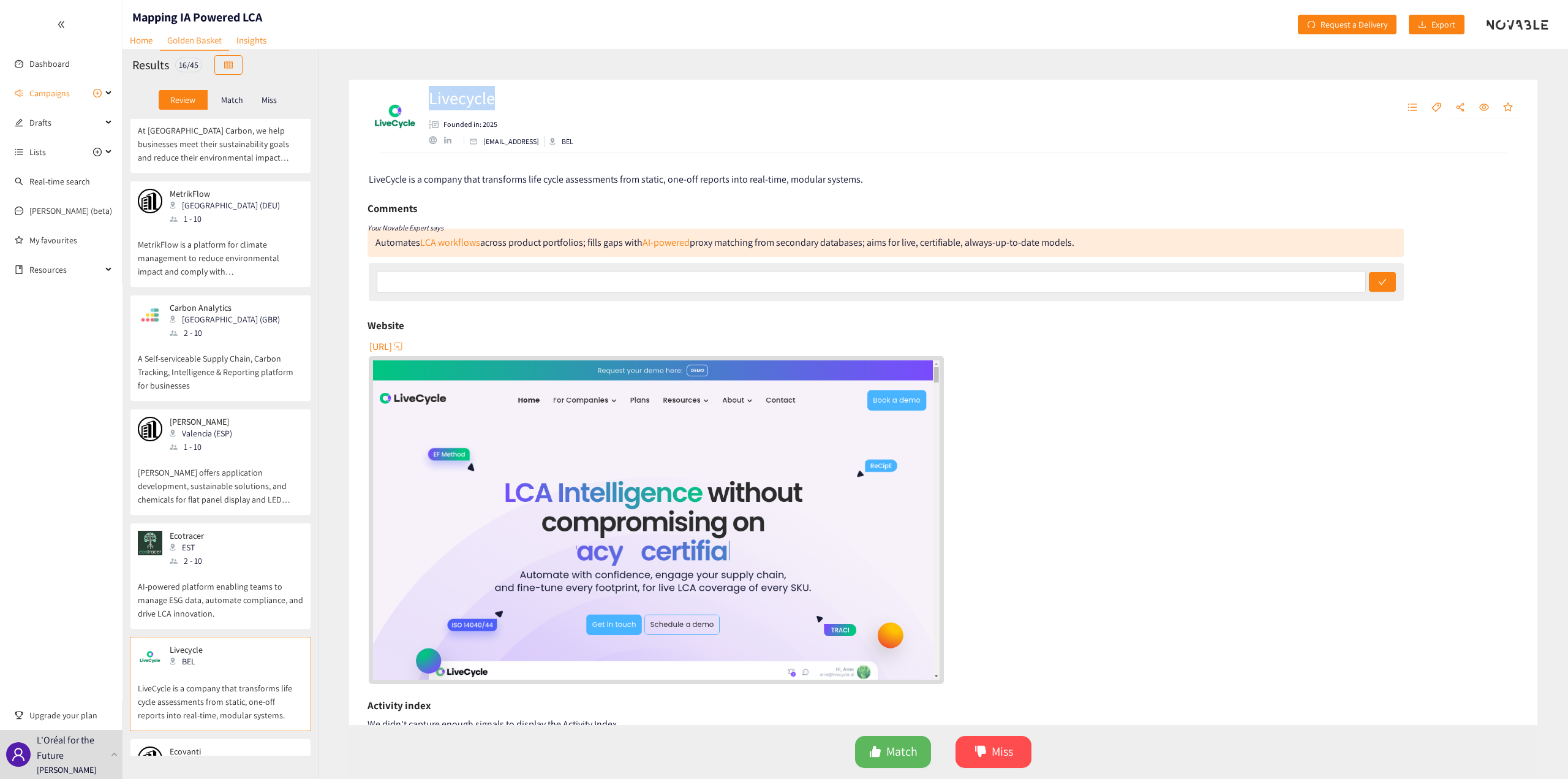
drag, startPoint x: 513, startPoint y: 94, endPoint x: 429, endPoint y: 97, distance: 84.1
click at [429, 97] on h2 "Livecycle" at bounding box center [513, 98] width 170 height 24
click at [392, 343] on span "[URL]" at bounding box center [381, 346] width 23 height 15
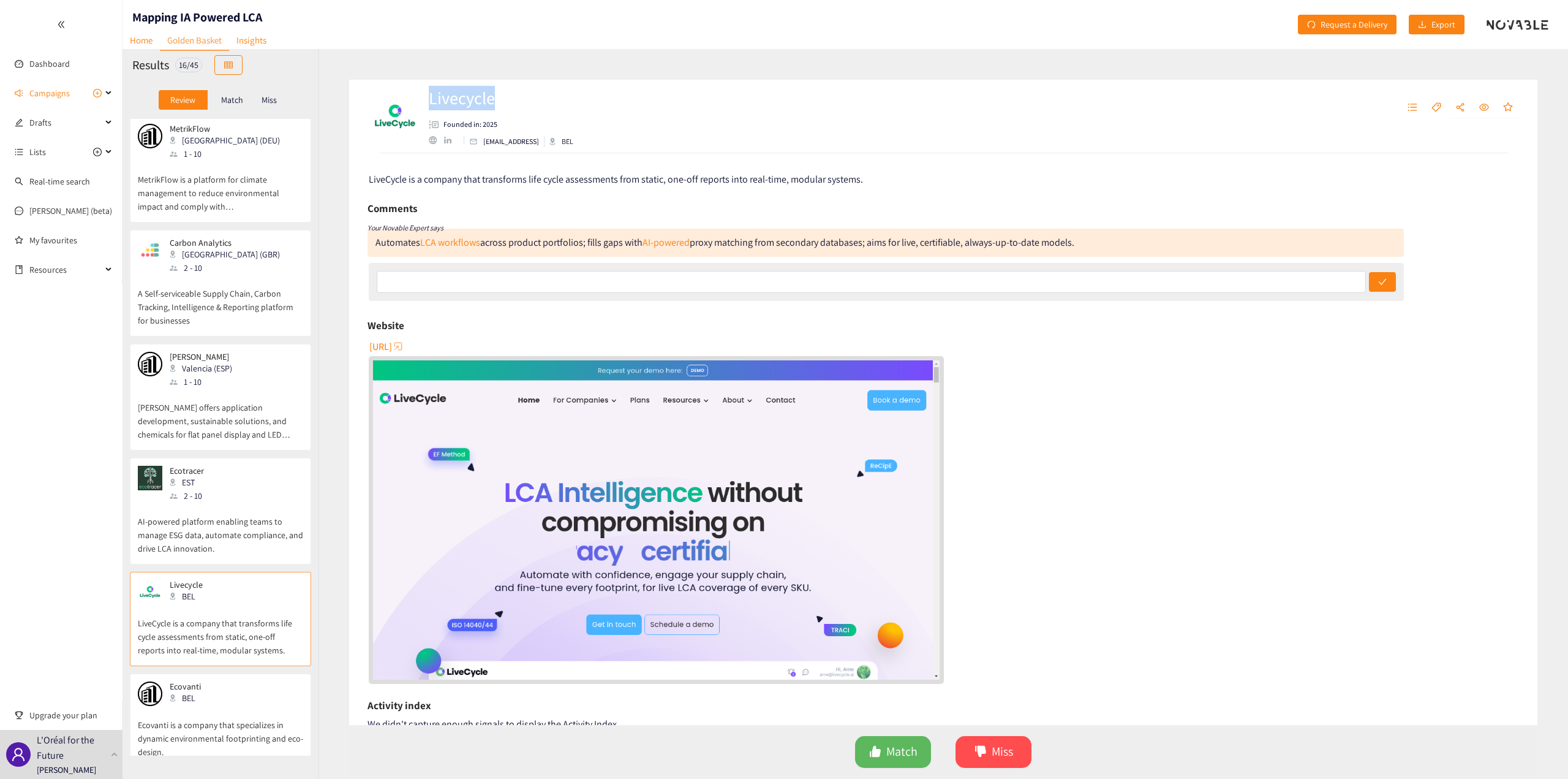
scroll to position [1122, 0]
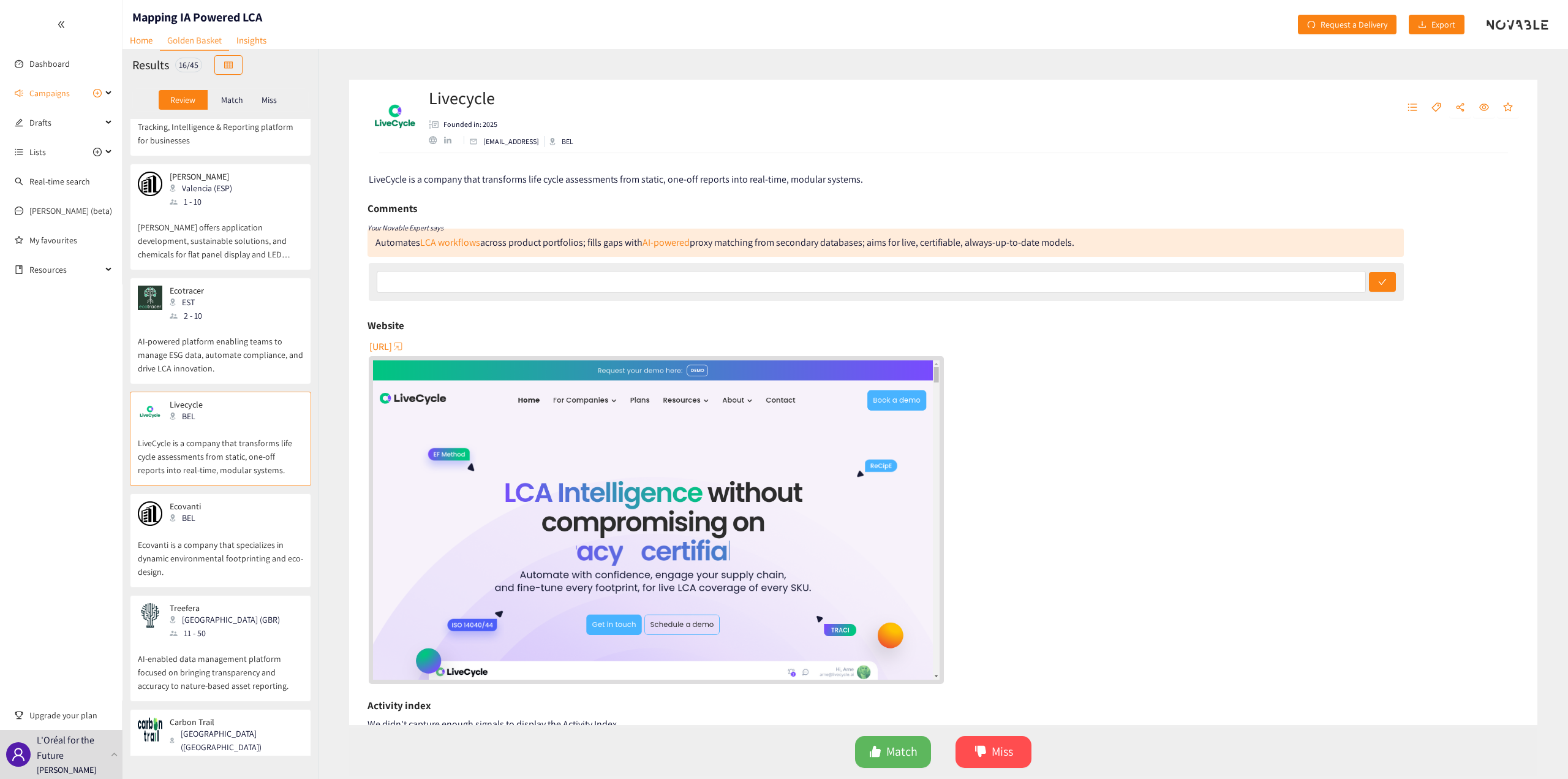
click at [170, 501] on div "Ecovanti BEL" at bounding box center [190, 514] width 56 height 24
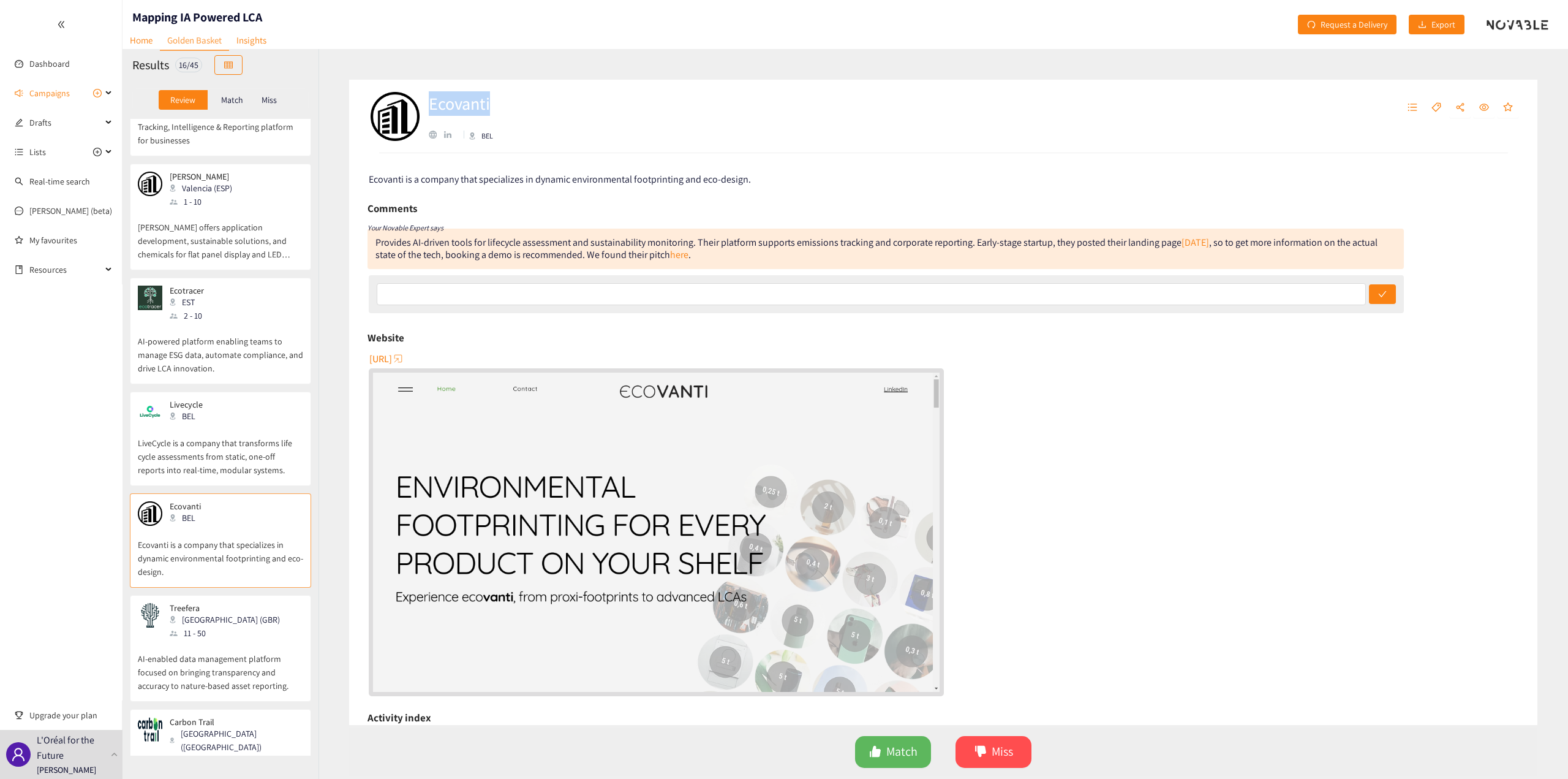
drag, startPoint x: 494, startPoint y: 106, endPoint x: 430, endPoint y: 108, distance: 64.0
click at [430, 108] on h2 "Ecovanti" at bounding box center [474, 103] width 90 height 24
click at [424, 250] on div "Provides AI-driven tools for lifecycle assessment and sustainability monitoring…" at bounding box center [877, 248] width 1002 height 25
click at [688, 250] on link "here" at bounding box center [679, 254] width 18 height 13
click at [230, 640] on p "AI-enabled data management platform focused on bringing transparency and accura…" at bounding box center [221, 666] width 166 height 52
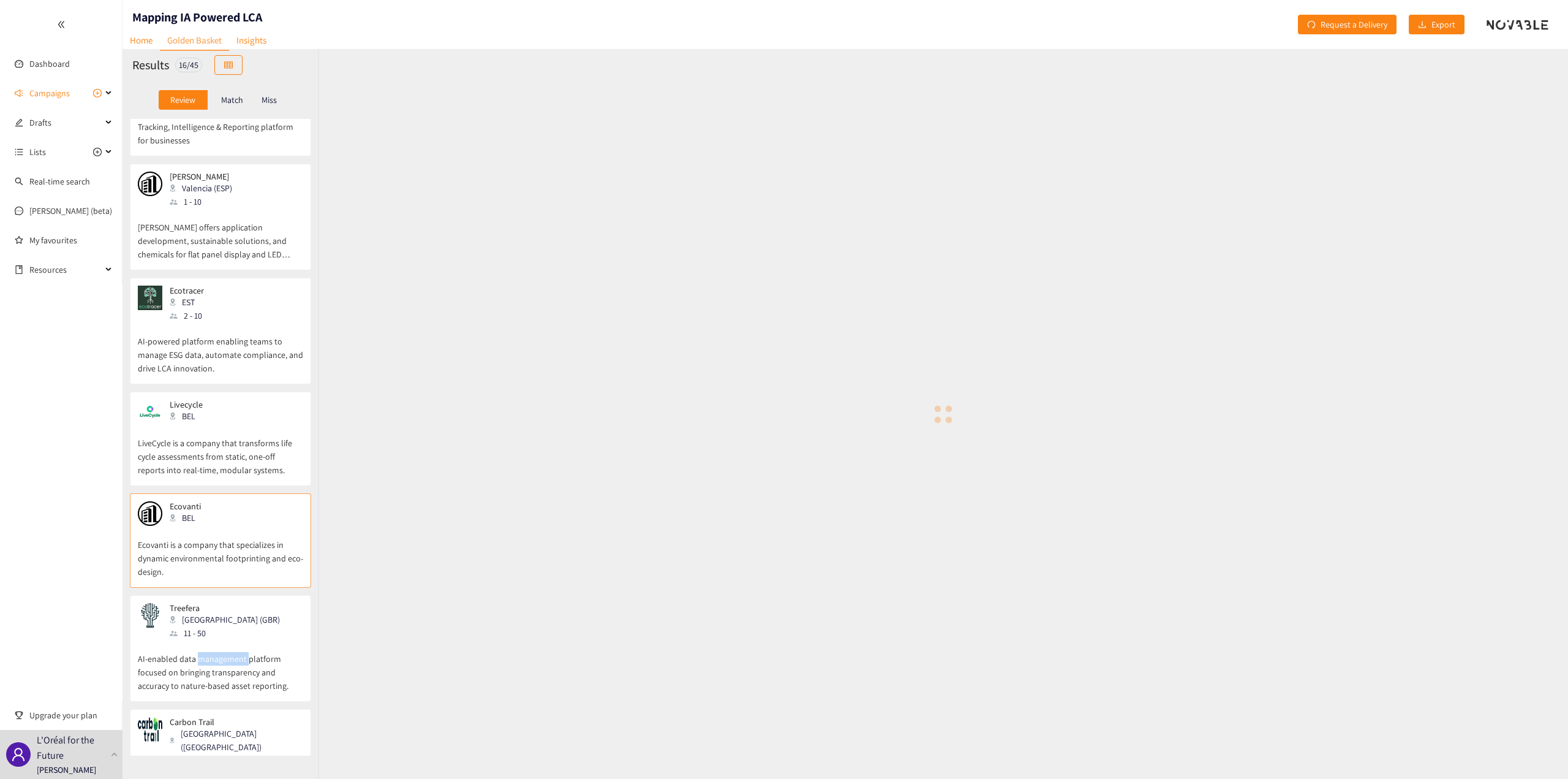
click at [230, 640] on p "AI-enabled data management platform focused on bringing transparency and accura…" at bounding box center [221, 666] width 166 height 52
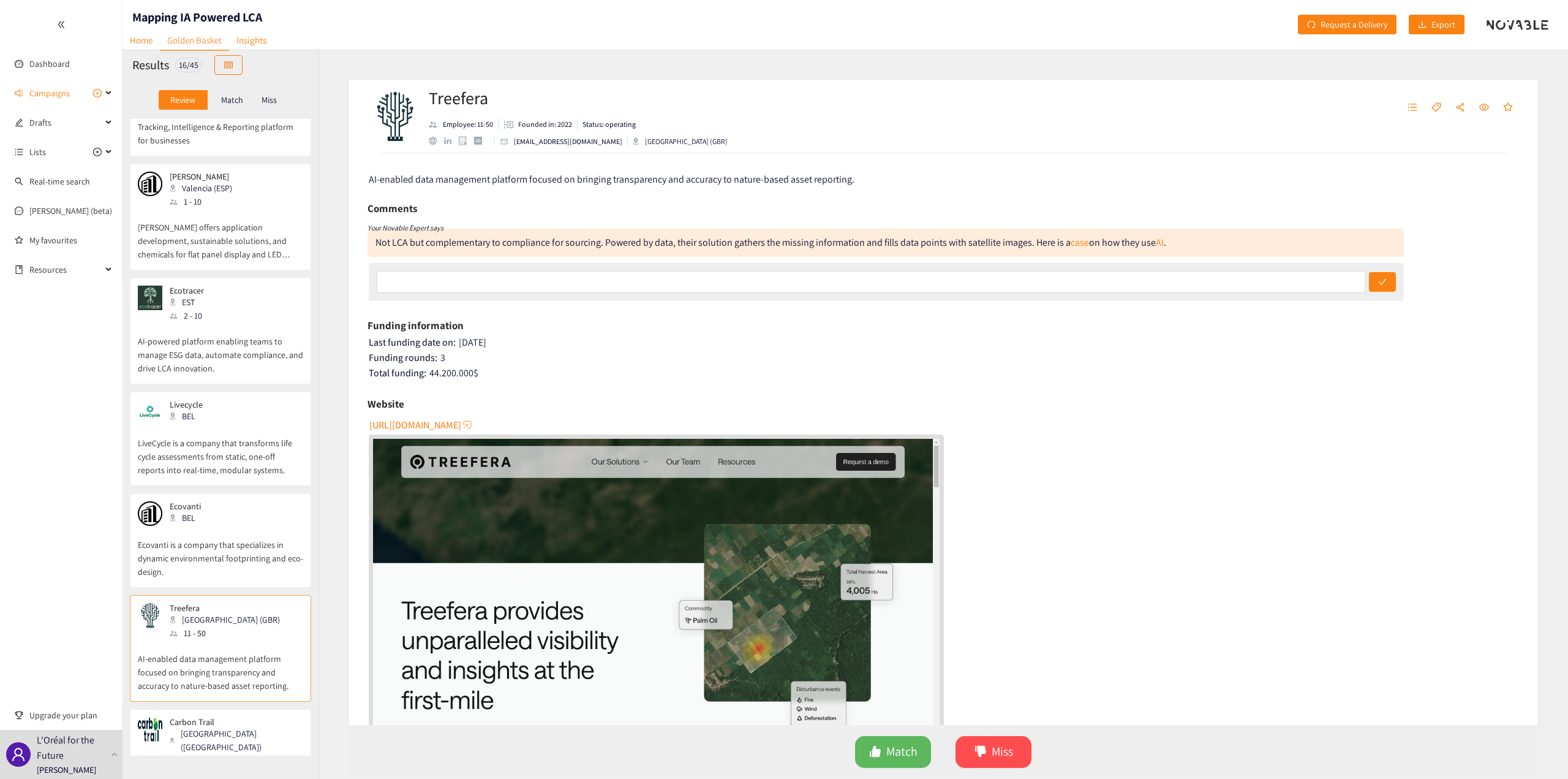
click at [236, 717] on div "Carbon Trail [GEOGRAPHIC_DATA] ([GEOGRAPHIC_DATA]) 11 - 50" at bounding box center [221, 742] width 166 height 50
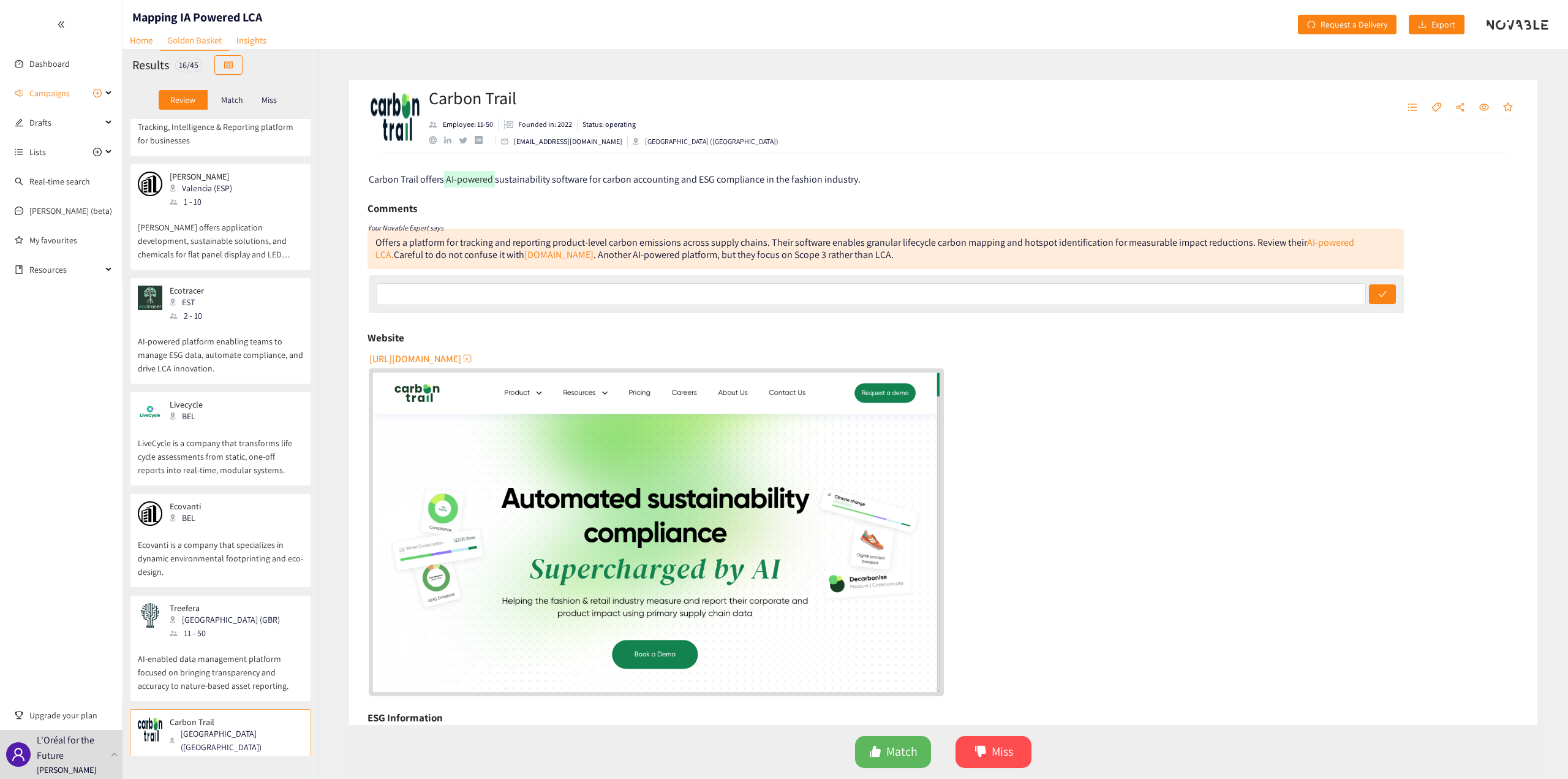
click at [219, 613] on div "[GEOGRAPHIC_DATA] (GBR)" at bounding box center [228, 620] width 118 height 14
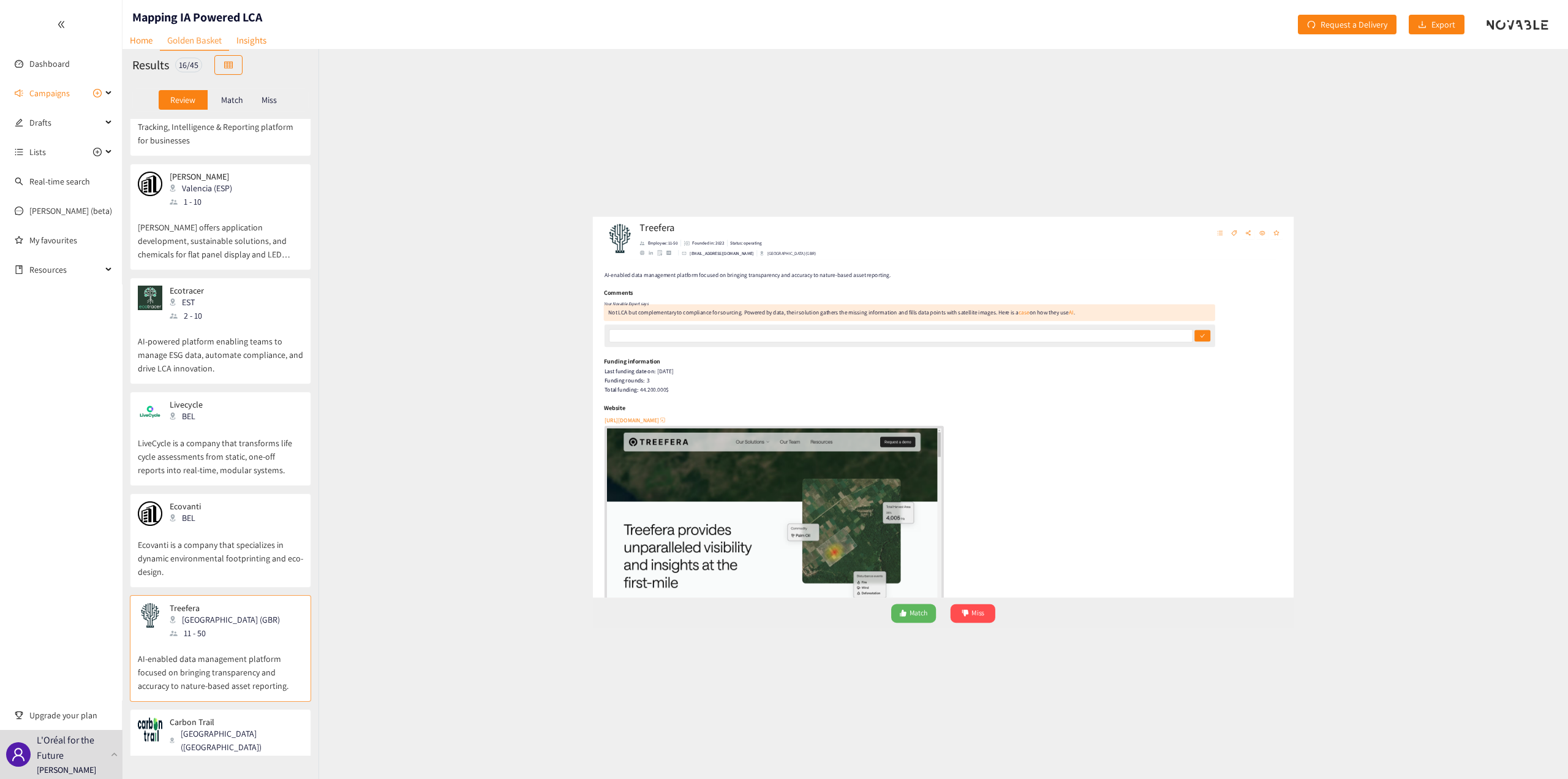
click at [247, 717] on div "Carbon Trail [GEOGRAPHIC_DATA] ([GEOGRAPHIC_DATA]) 11 - 50" at bounding box center [221, 742] width 166 height 50
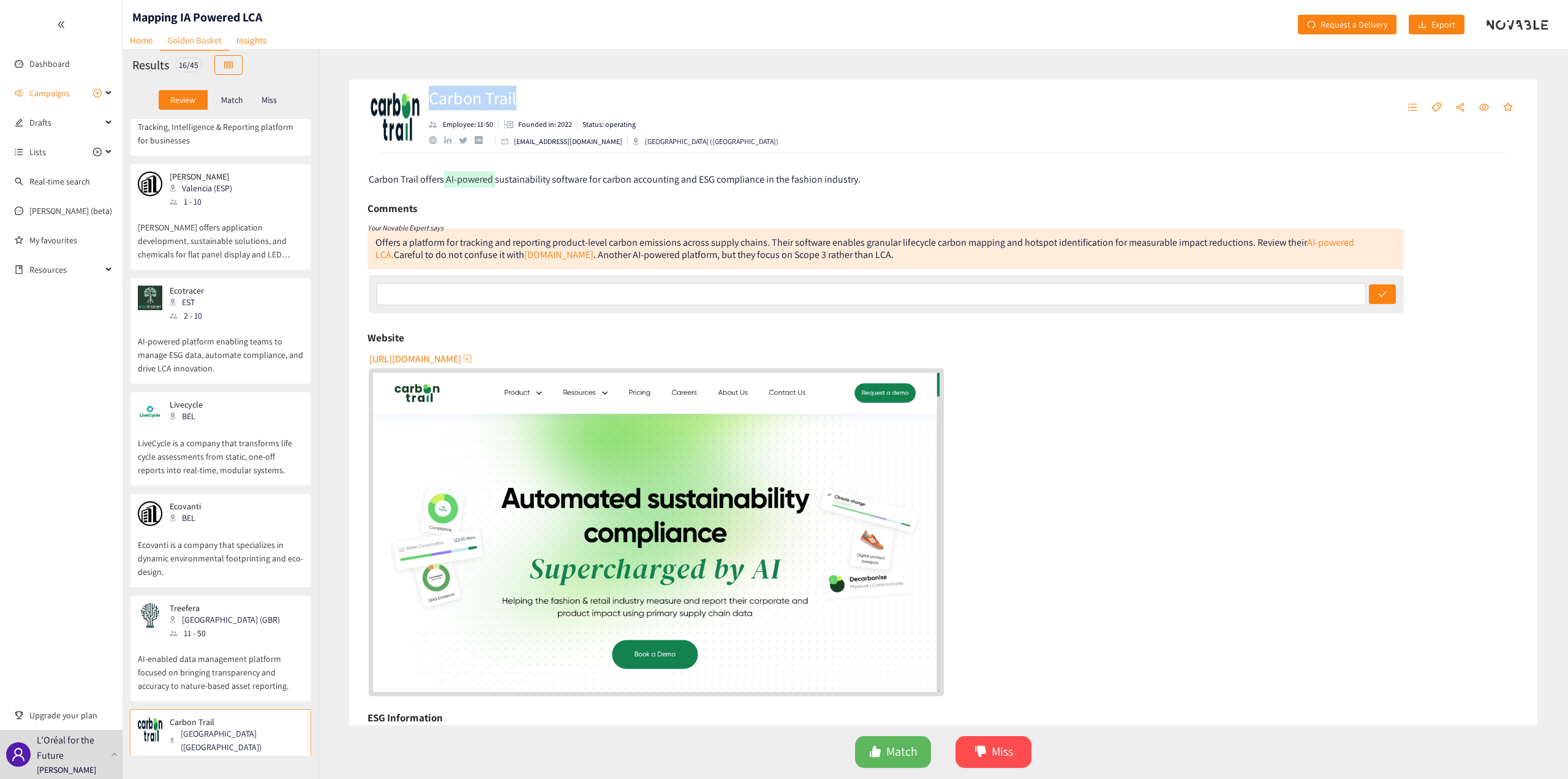
drag, startPoint x: 522, startPoint y: 93, endPoint x: 432, endPoint y: 93, distance: 90.0
click at [432, 93] on h2 "Carbon Trail" at bounding box center [604, 98] width 350 height 24
click at [1325, 243] on link "AI-powered LCA." at bounding box center [865, 248] width 979 height 25
click at [191, 65] on div "16 / 45" at bounding box center [188, 65] width 27 height 14
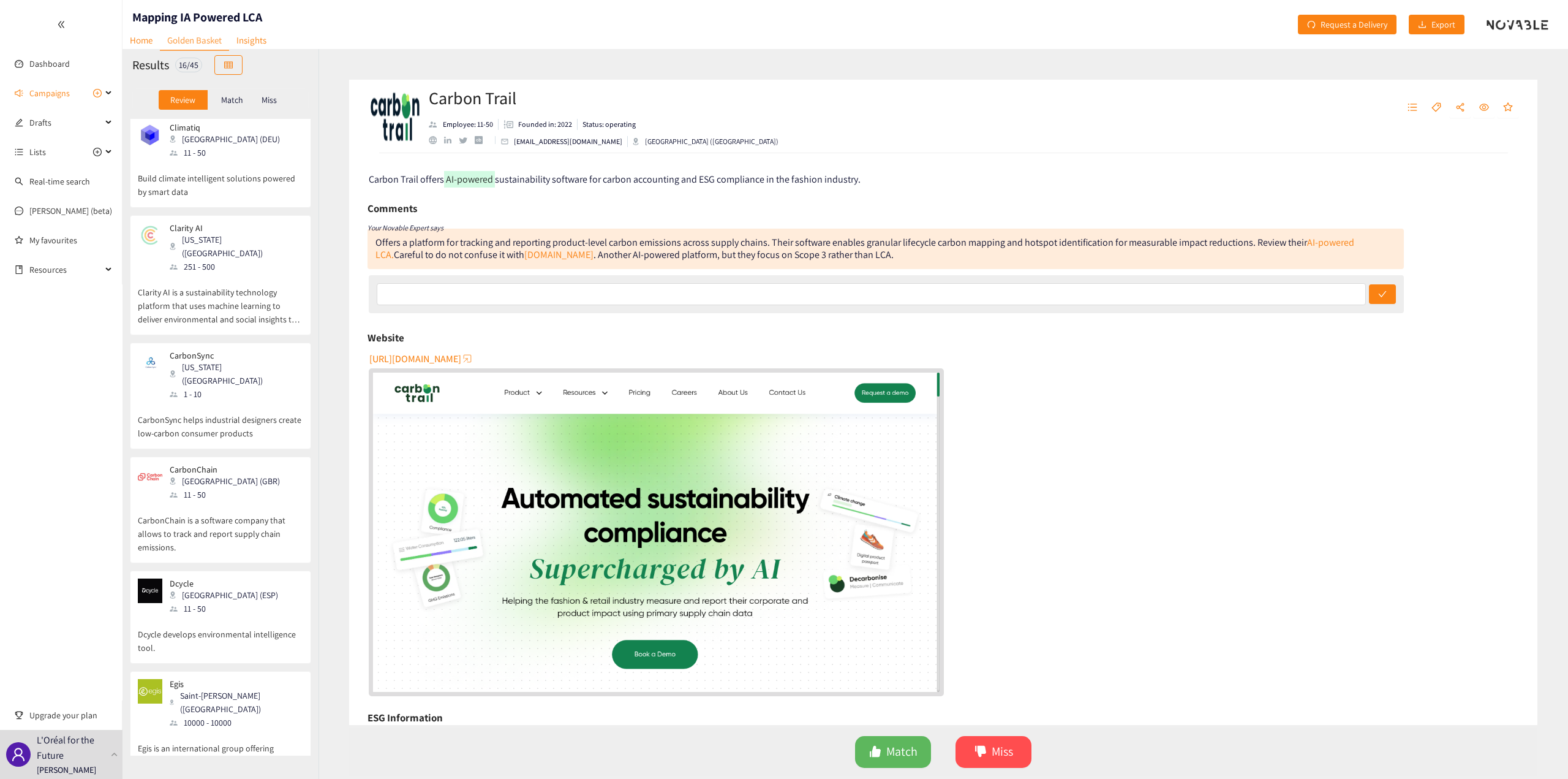
scroll to position [0, 0]
click at [233, 102] on p "Match" at bounding box center [232, 100] width 22 height 10
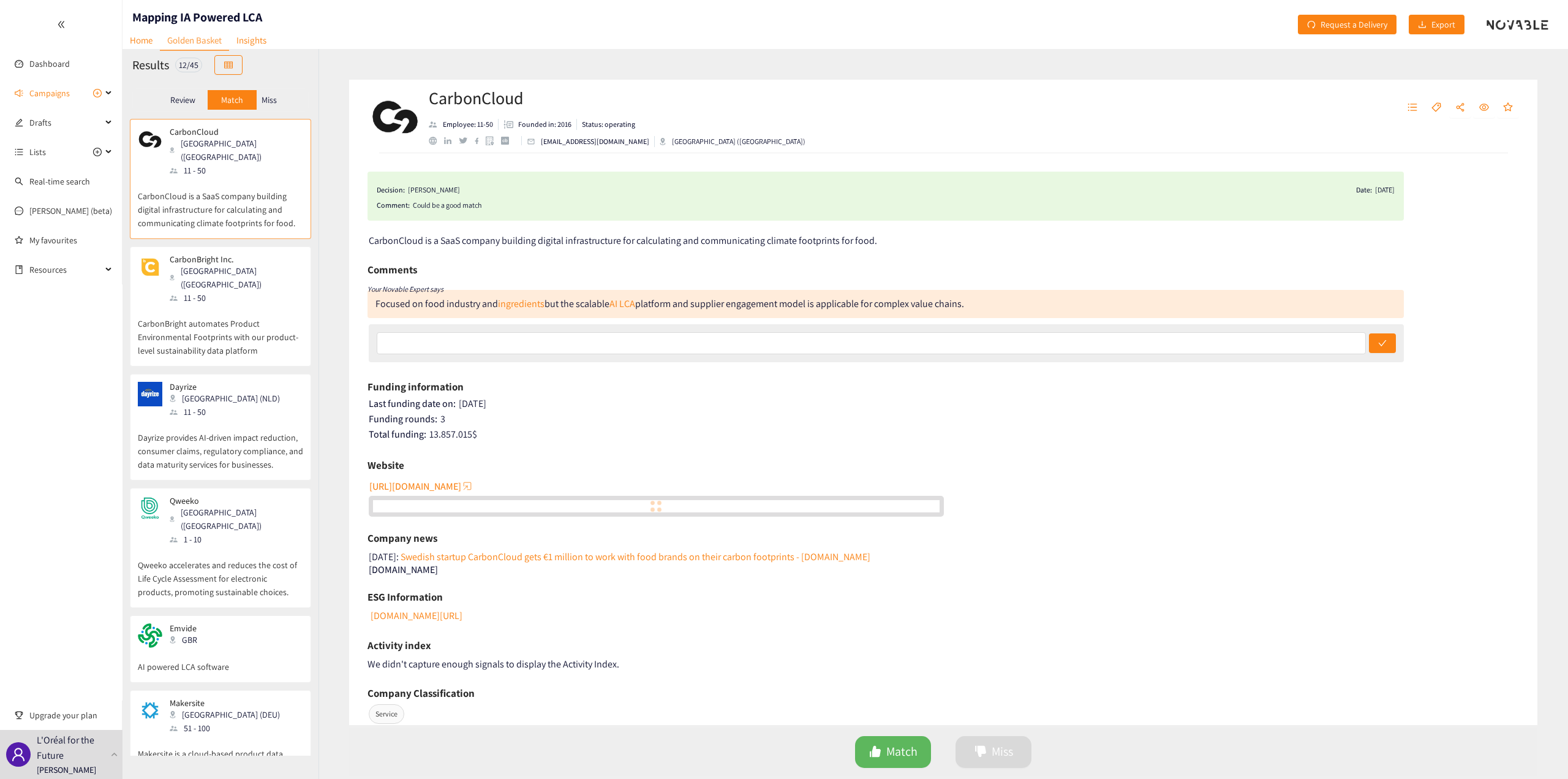
click at [192, 99] on p "Review" at bounding box center [183, 100] width 25 height 10
